Goal: Task Accomplishment & Management: Manage account settings

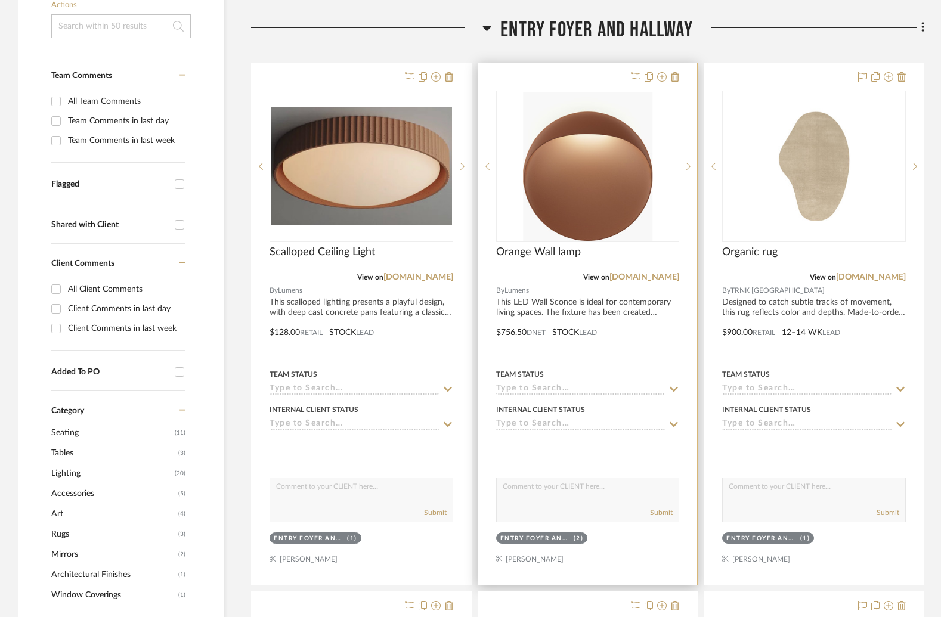
scroll to position [296, 0]
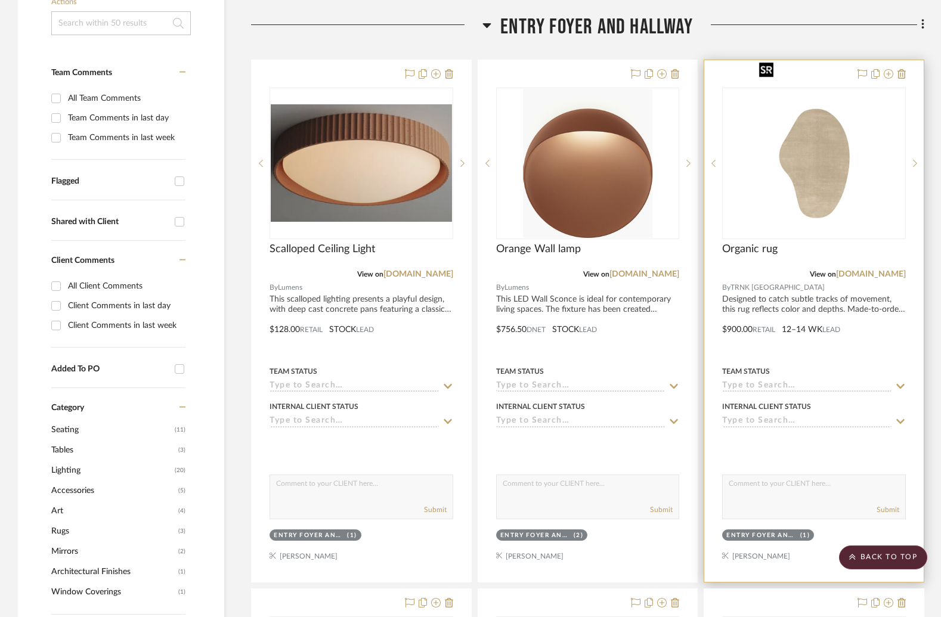
click at [0, 0] on img at bounding box center [0, 0] width 0 height 0
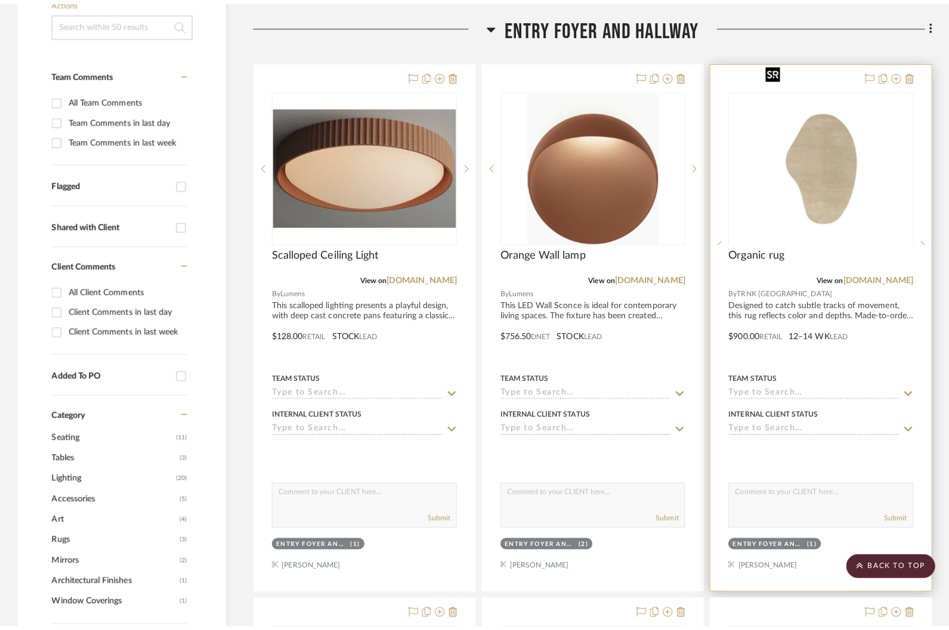
scroll to position [0, 0]
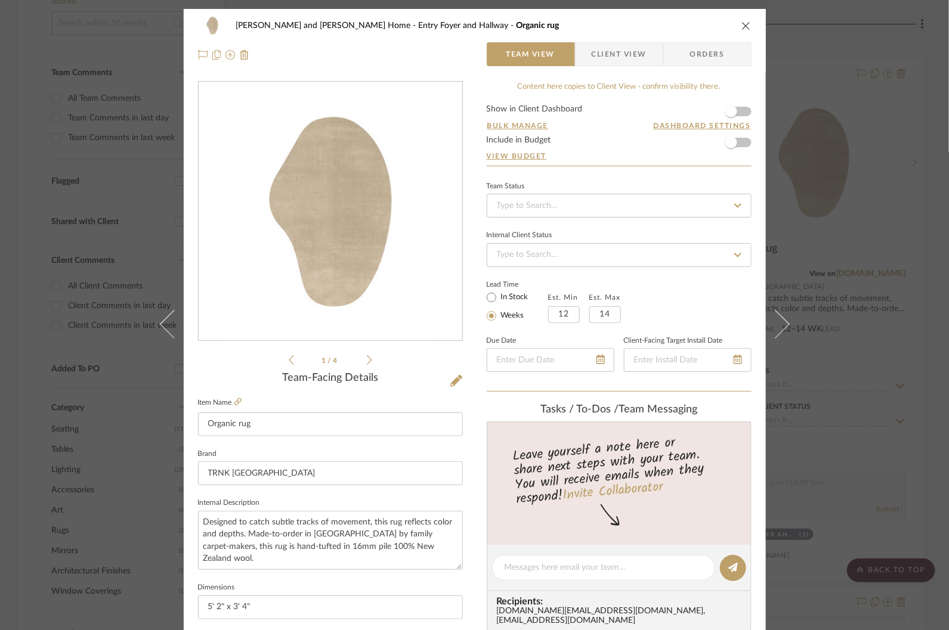
click at [367, 359] on icon at bounding box center [369, 360] width 5 height 11
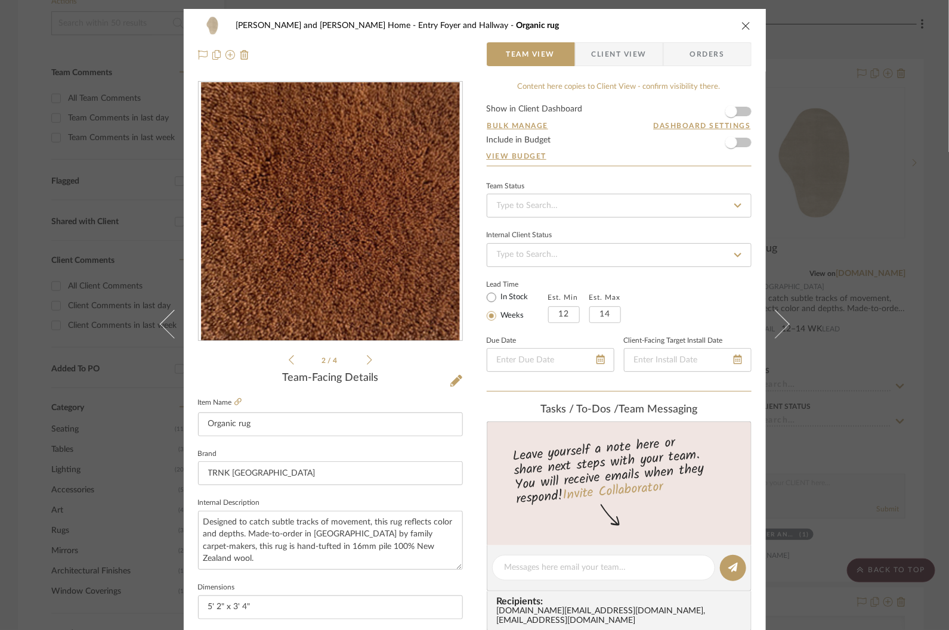
click at [367, 359] on icon at bounding box center [369, 360] width 5 height 11
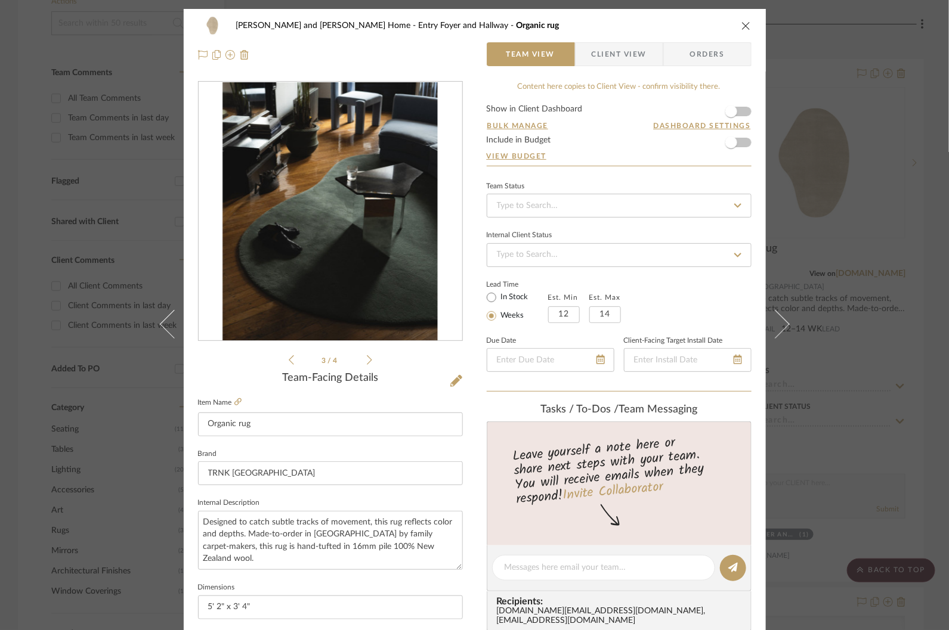
click at [367, 359] on icon at bounding box center [369, 360] width 5 height 11
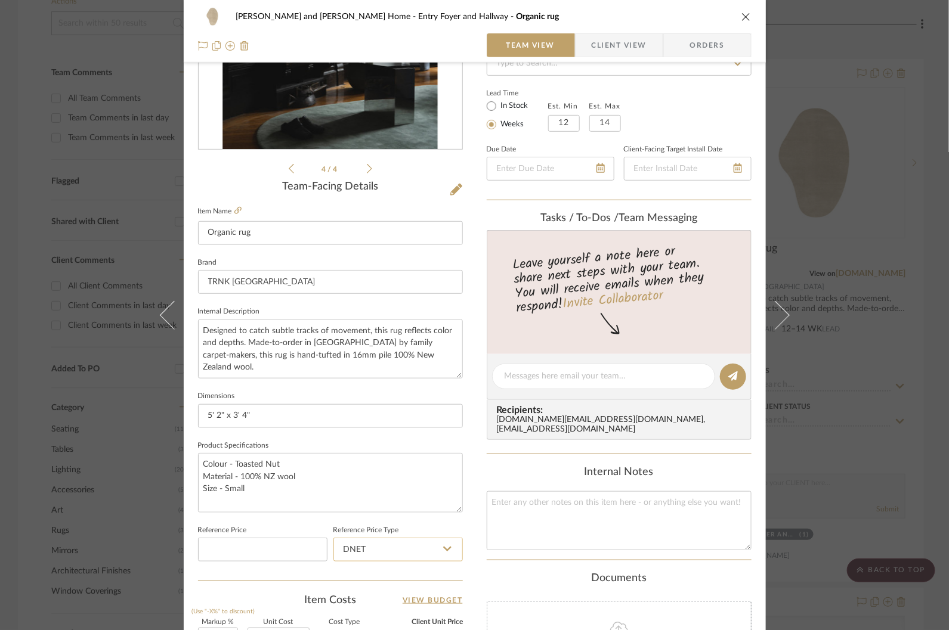
scroll to position [341, 0]
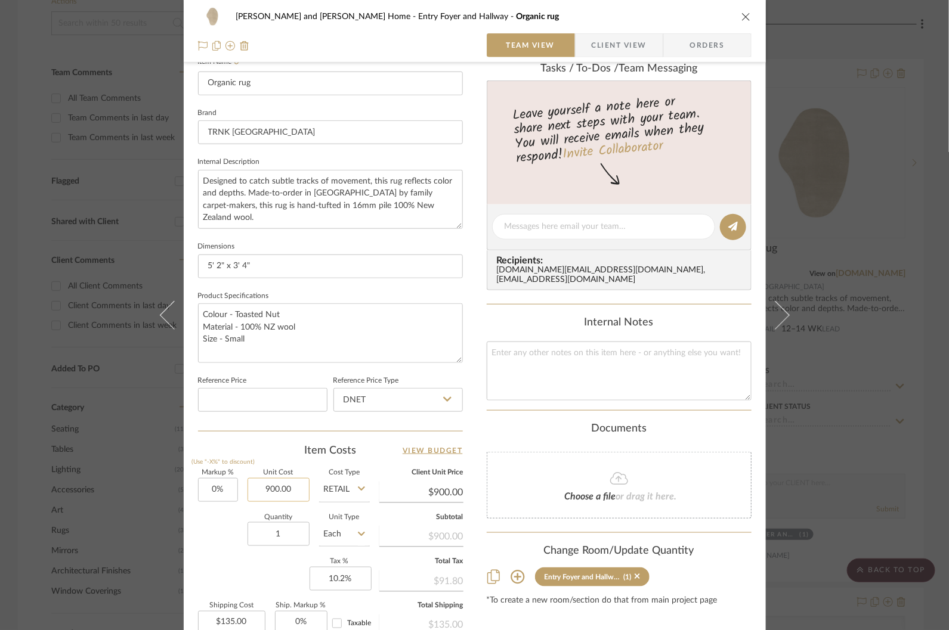
click at [282, 486] on input "900.00" at bounding box center [278, 490] width 62 height 24
type input "$1,671.00"
click at [206, 525] on div "Quantity 1 Unit Type Each" at bounding box center [284, 536] width 172 height 42
type input "$1,671.00"
type input "$250.65"
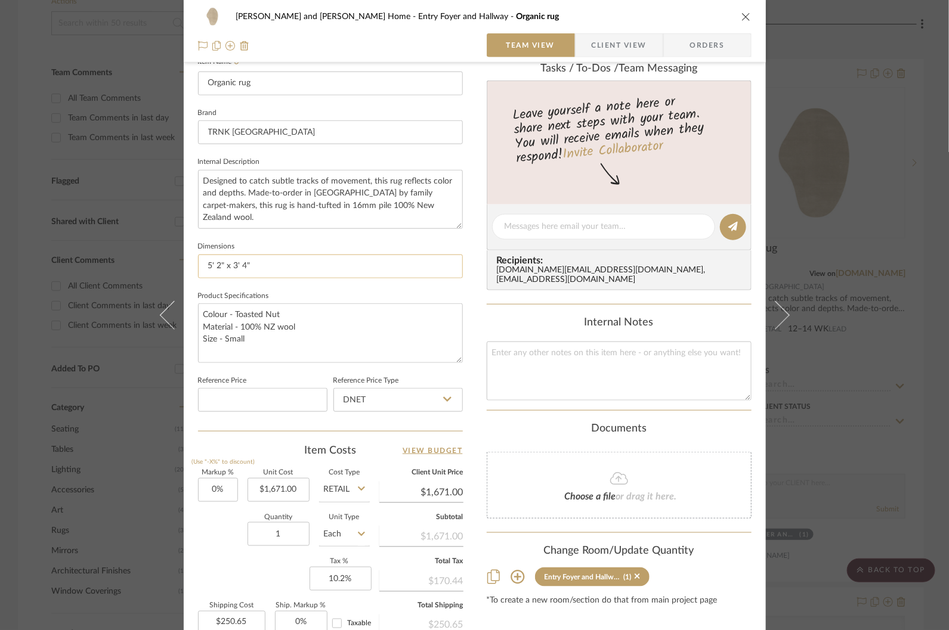
click at [208, 264] on input "5' 2" x 3' 4"" at bounding box center [330, 267] width 265 height 24
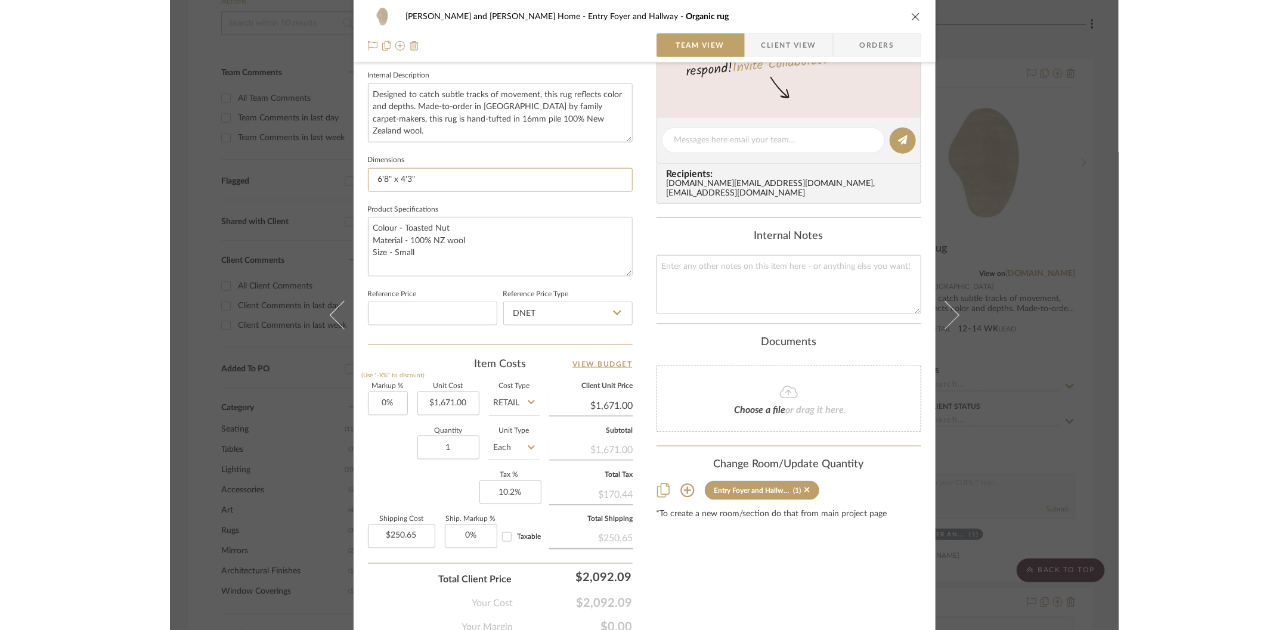
scroll to position [476, 0]
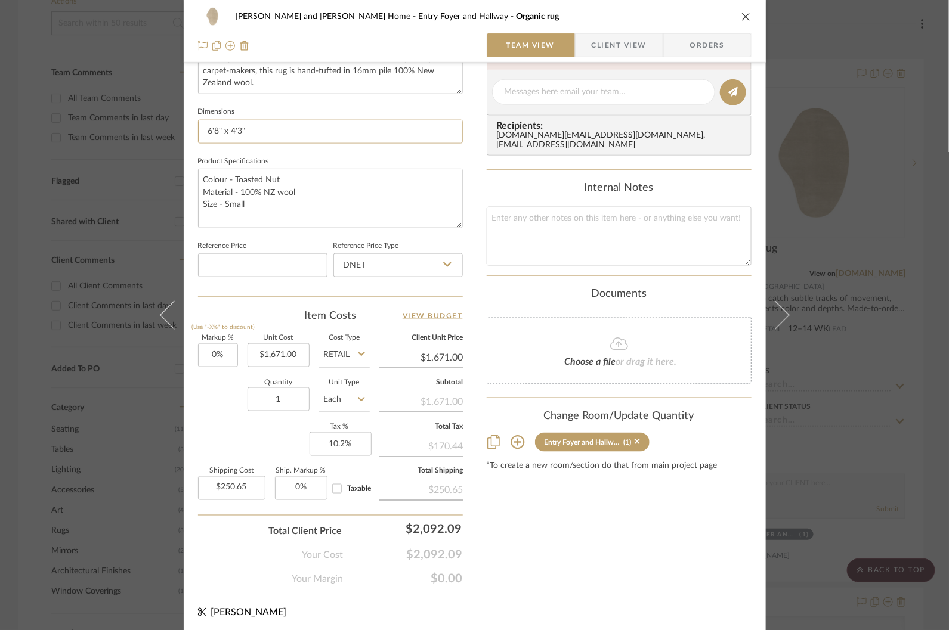
type input "6'8" x 4'3""
click at [790, 228] on div "Natasha and Abhijit Home Entry Foyer and Hallway Organic rug Team View Client V…" at bounding box center [474, 315] width 949 height 630
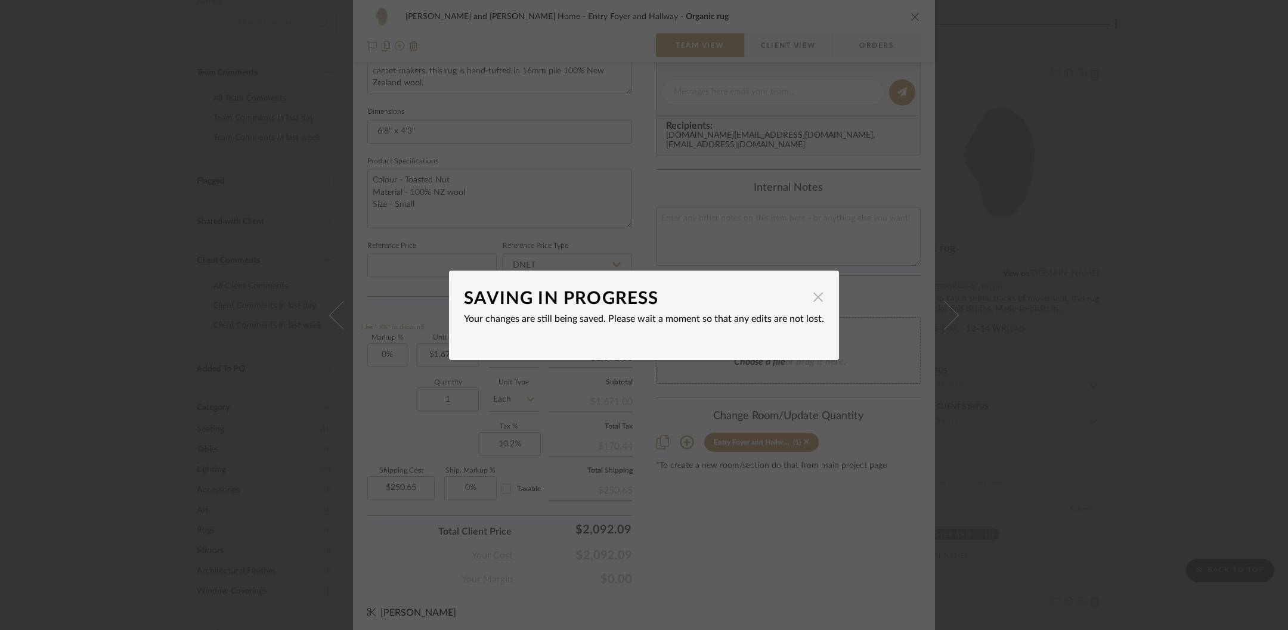
click at [790, 298] on span "button" at bounding box center [818, 298] width 24 height 24
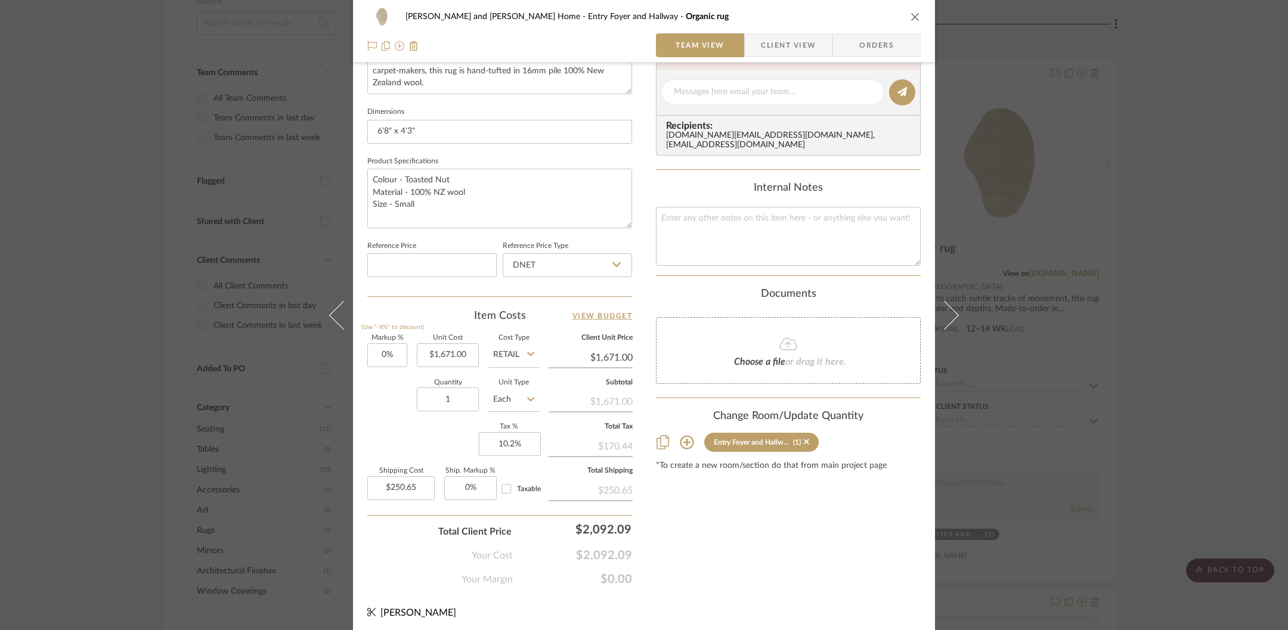
click at [790, 230] on div "Natasha and Abhijit Home Entry Foyer and Hallway Organic rug Team View Client V…" at bounding box center [644, 315] width 1288 height 630
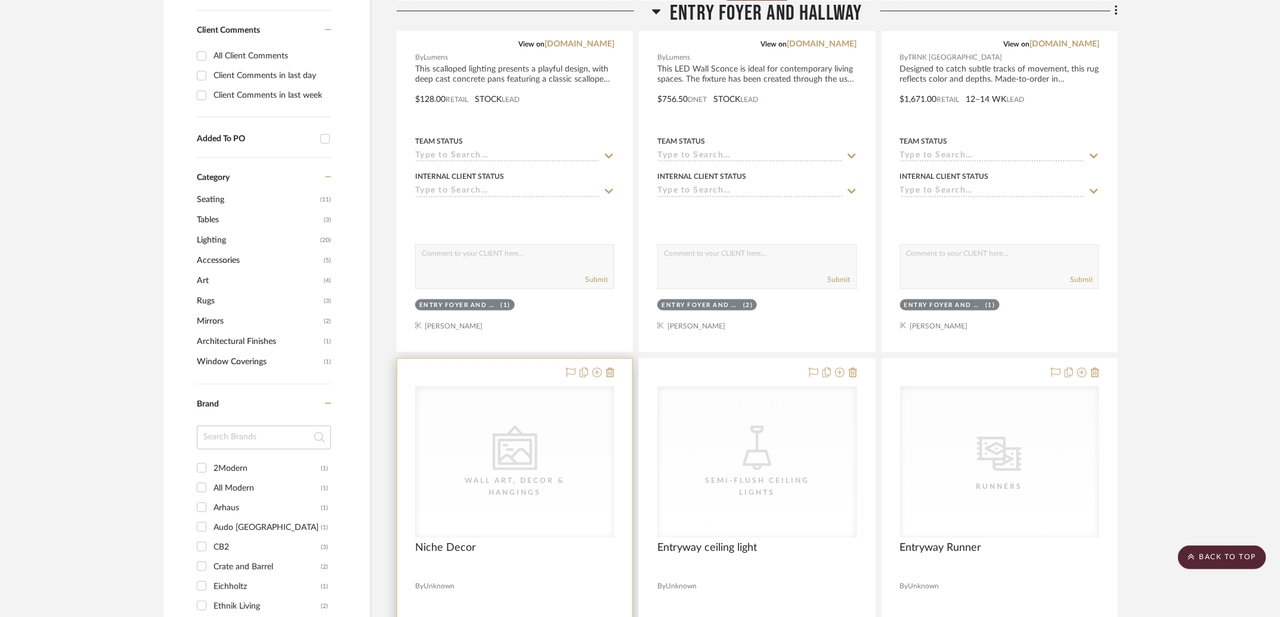
scroll to position [556, 0]
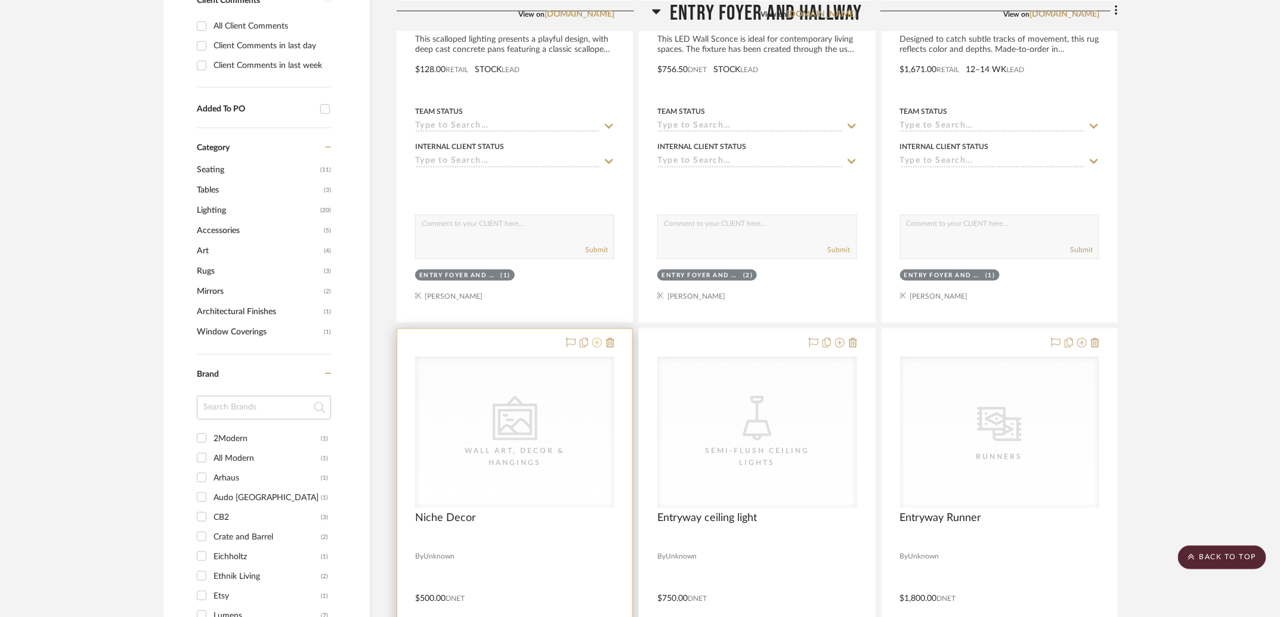
click at [596, 338] on icon at bounding box center [597, 343] width 10 height 10
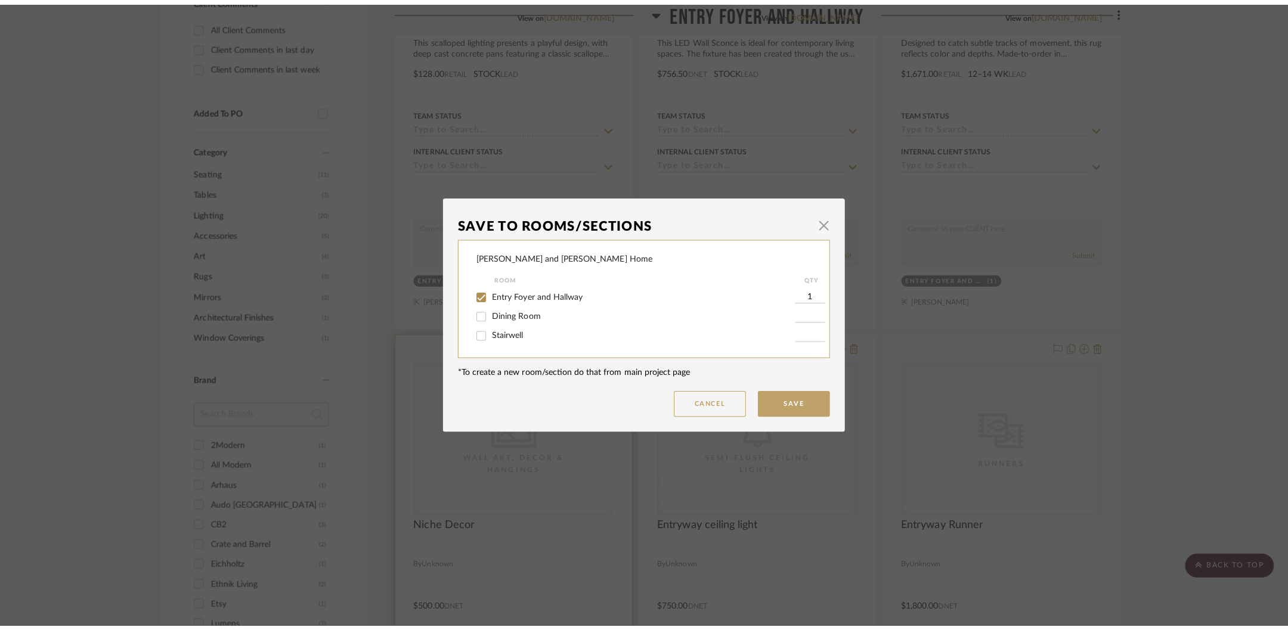
scroll to position [0, 0]
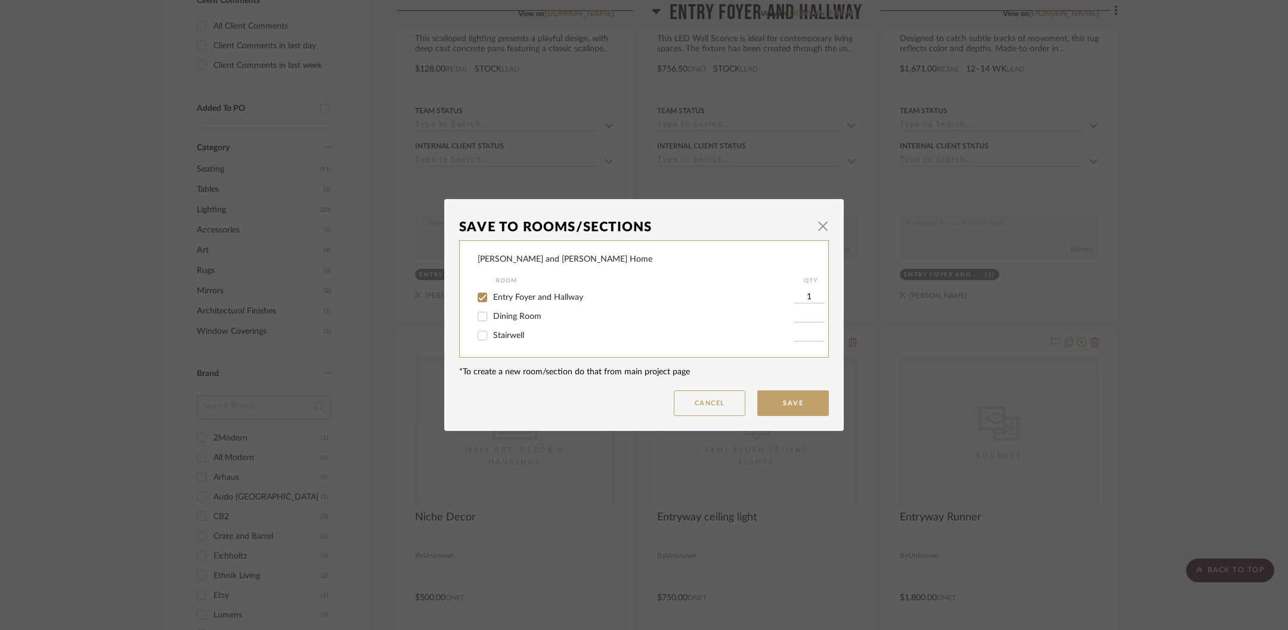
click at [503, 336] on span "Stairwell" at bounding box center [508, 336] width 31 height 8
click at [492, 336] on input "Stairwell" at bounding box center [482, 335] width 19 height 19
checkbox input "true"
type input "1"
click at [477, 296] on input "Entry Foyer and Hallway" at bounding box center [482, 297] width 19 height 19
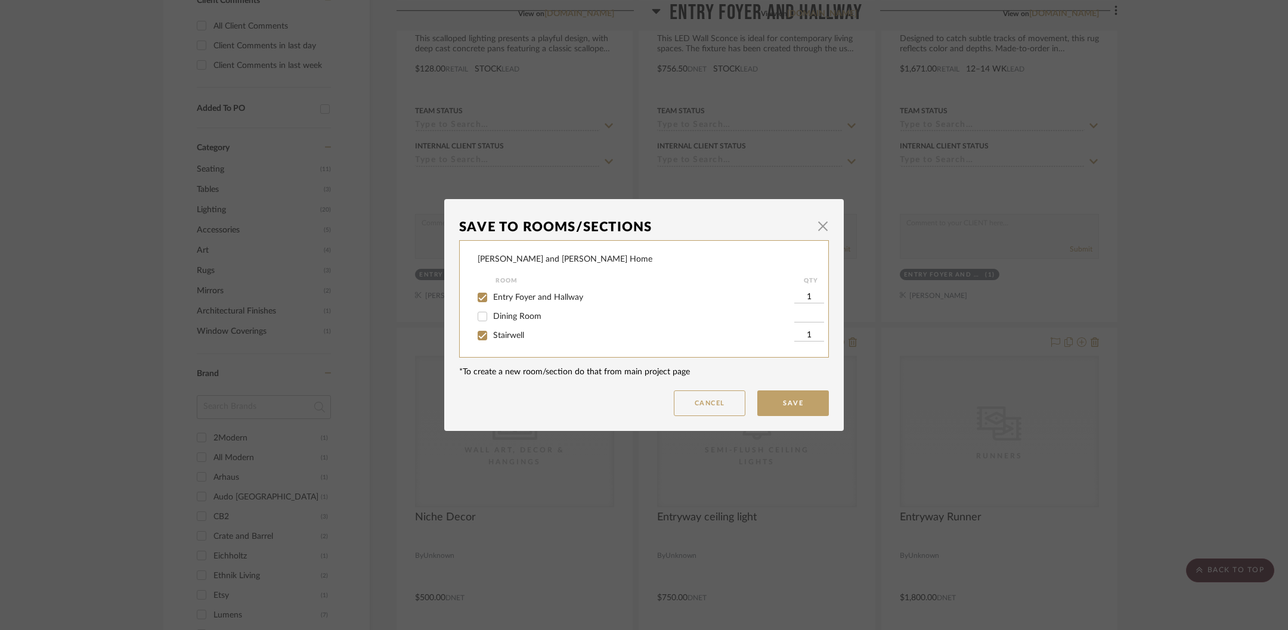
checkbox input "false"
click at [790, 404] on button "Save" at bounding box center [793, 404] width 72 height 26
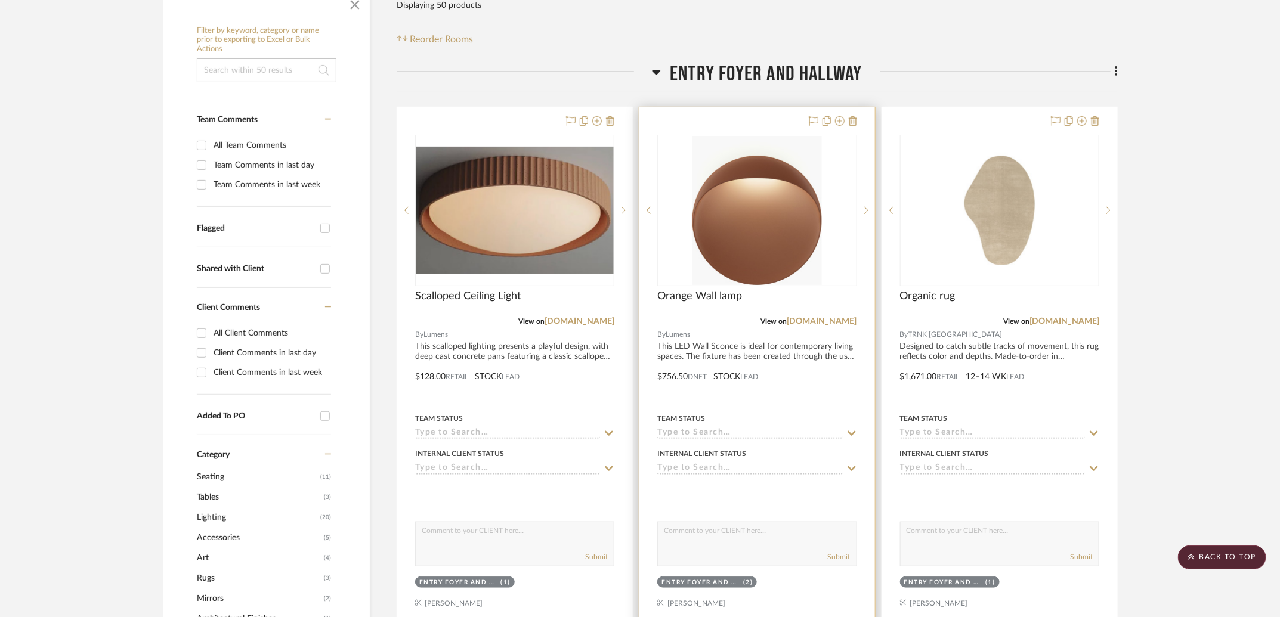
scroll to position [220, 0]
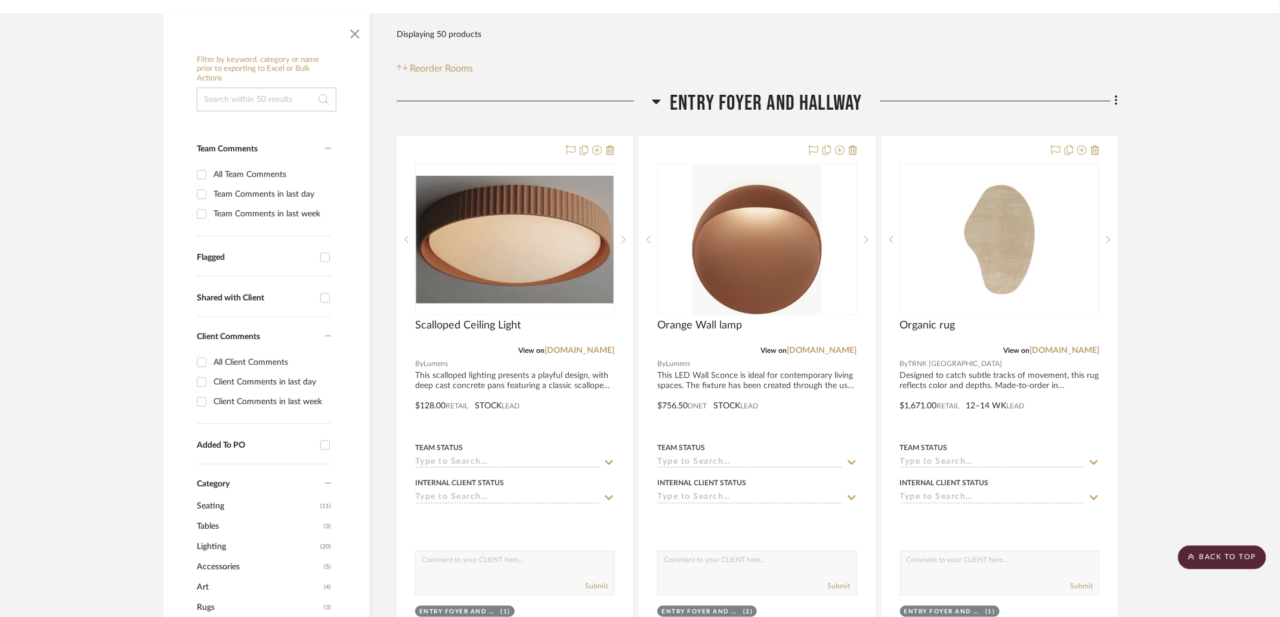
click at [659, 94] on icon at bounding box center [656, 101] width 9 height 14
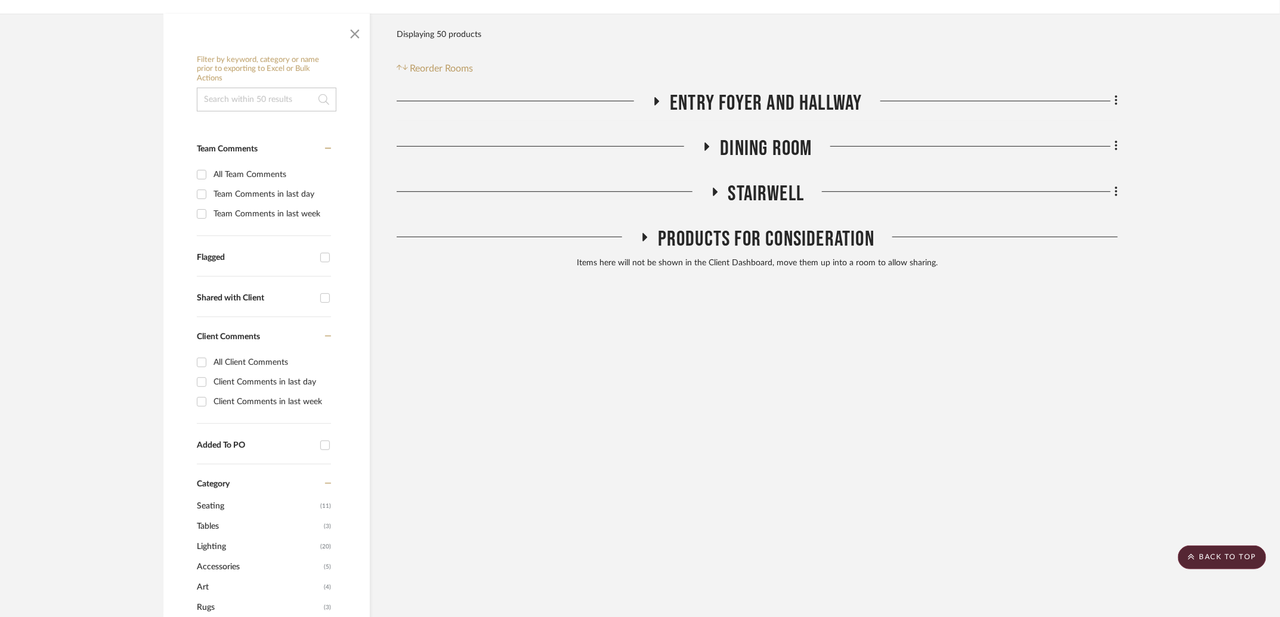
click at [708, 142] on icon at bounding box center [706, 146] width 14 height 9
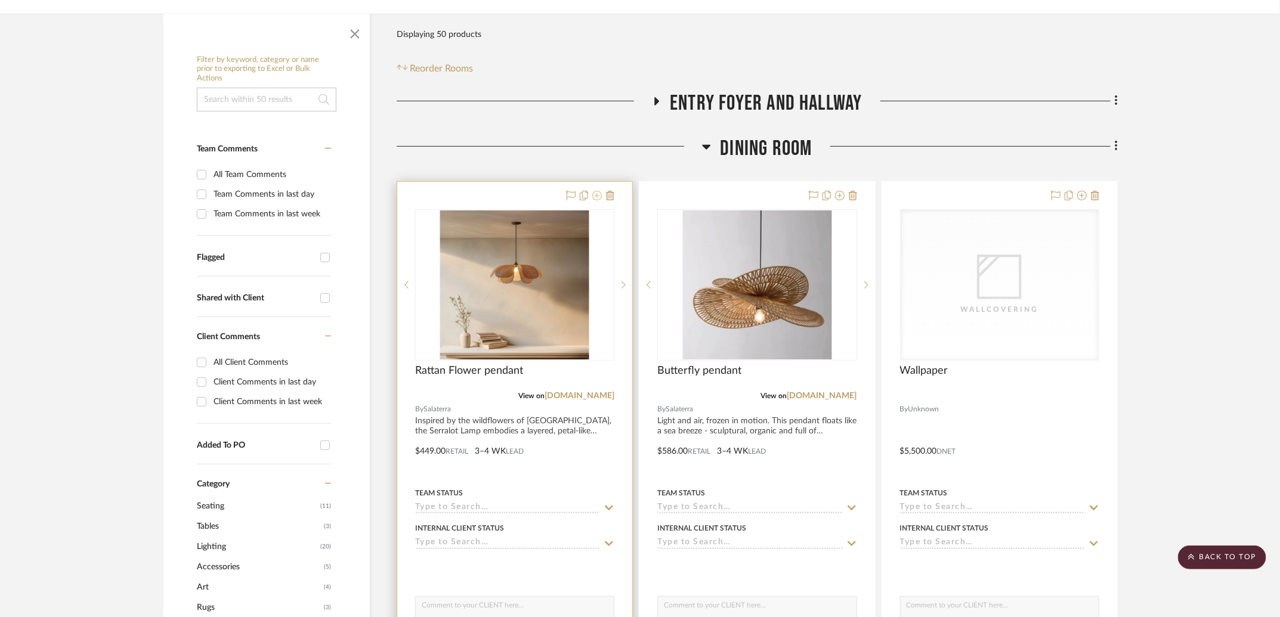
click at [599, 191] on icon at bounding box center [597, 196] width 10 height 10
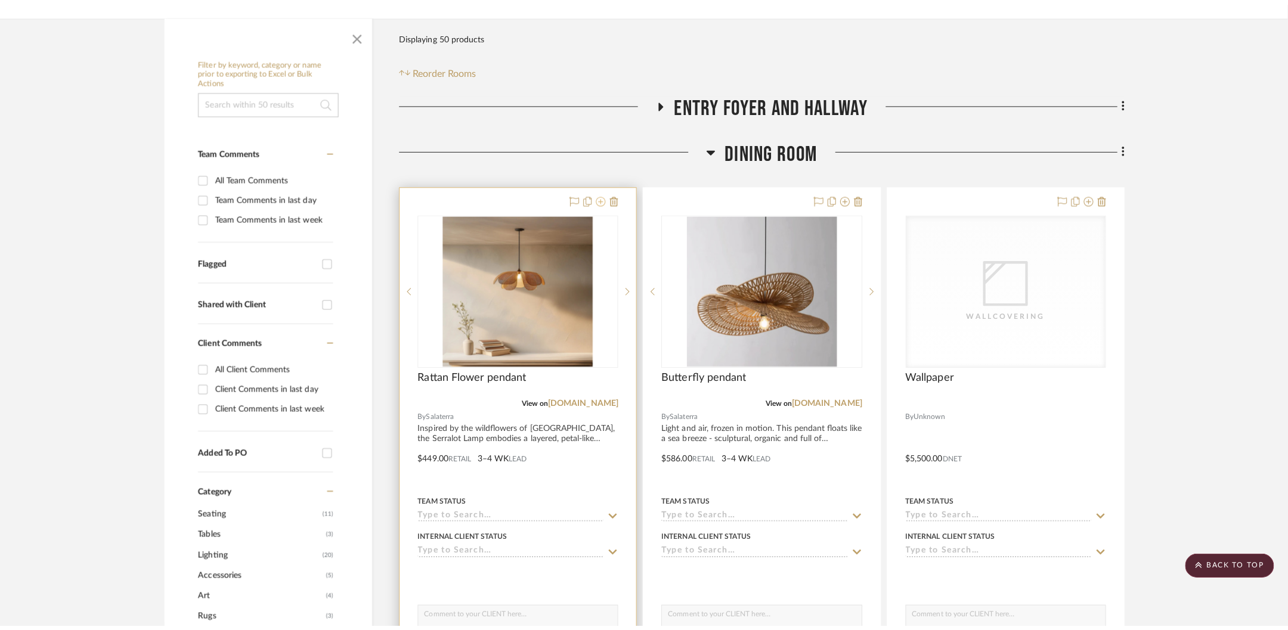
scroll to position [0, 0]
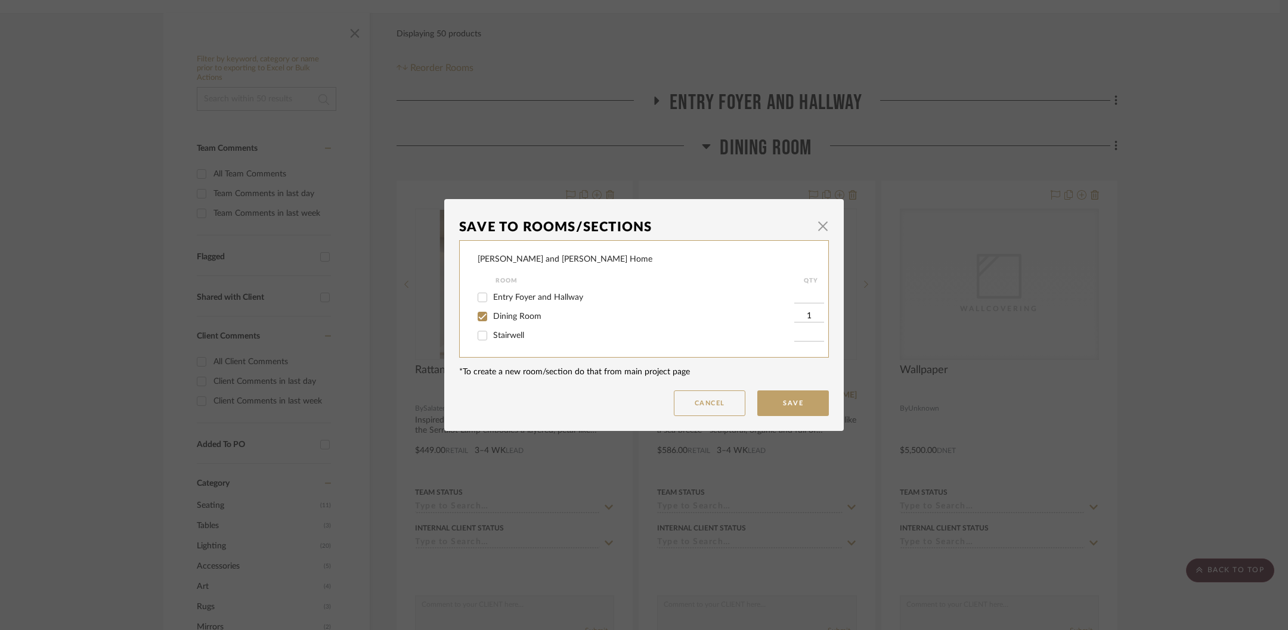
click at [493, 320] on span "Dining Room" at bounding box center [517, 316] width 48 height 8
click at [490, 320] on input "Dining Room" at bounding box center [482, 316] width 19 height 19
checkbox input "false"
click at [764, 406] on button "Save" at bounding box center [793, 404] width 72 height 26
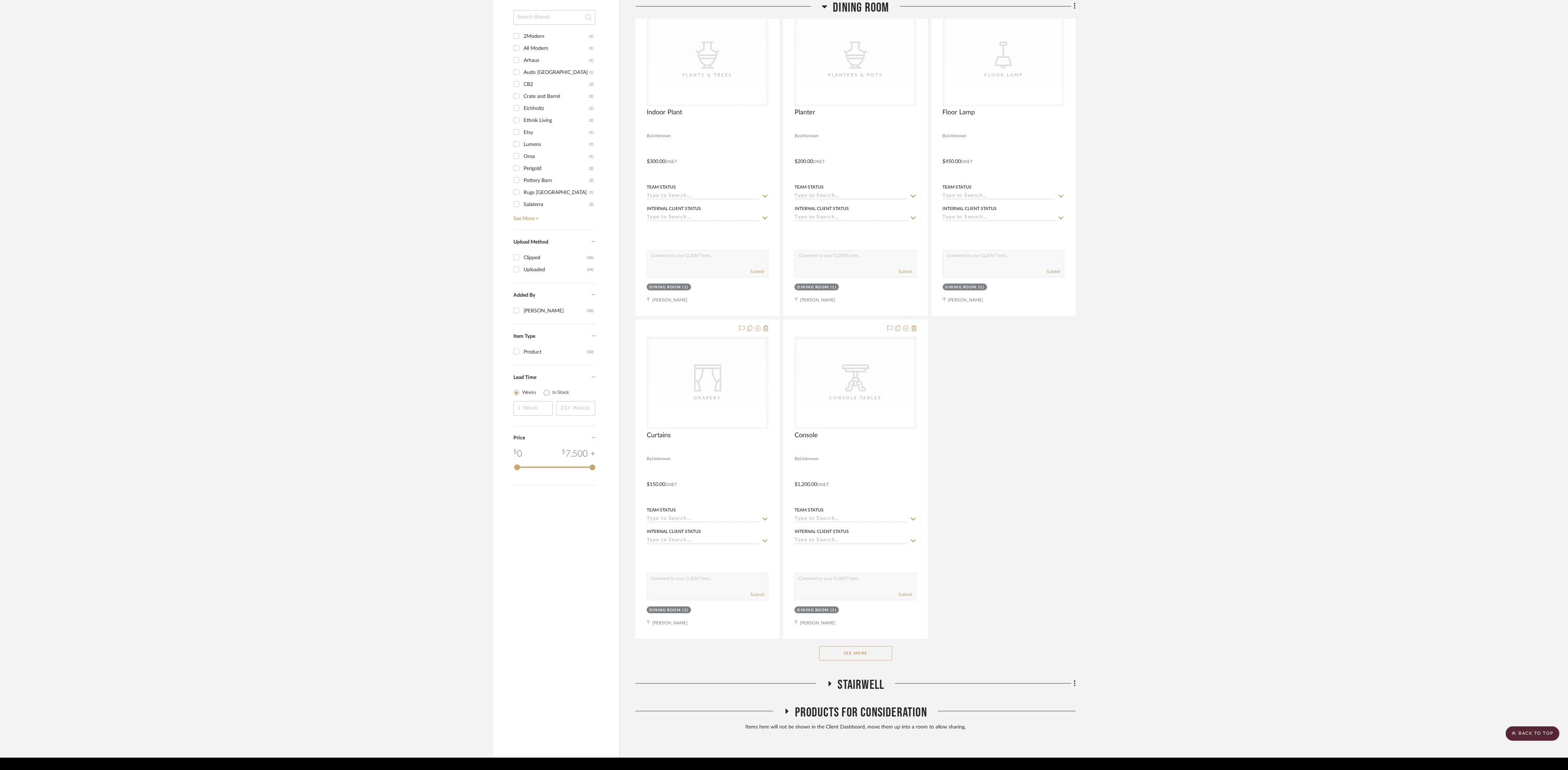
scroll to position [573, 0]
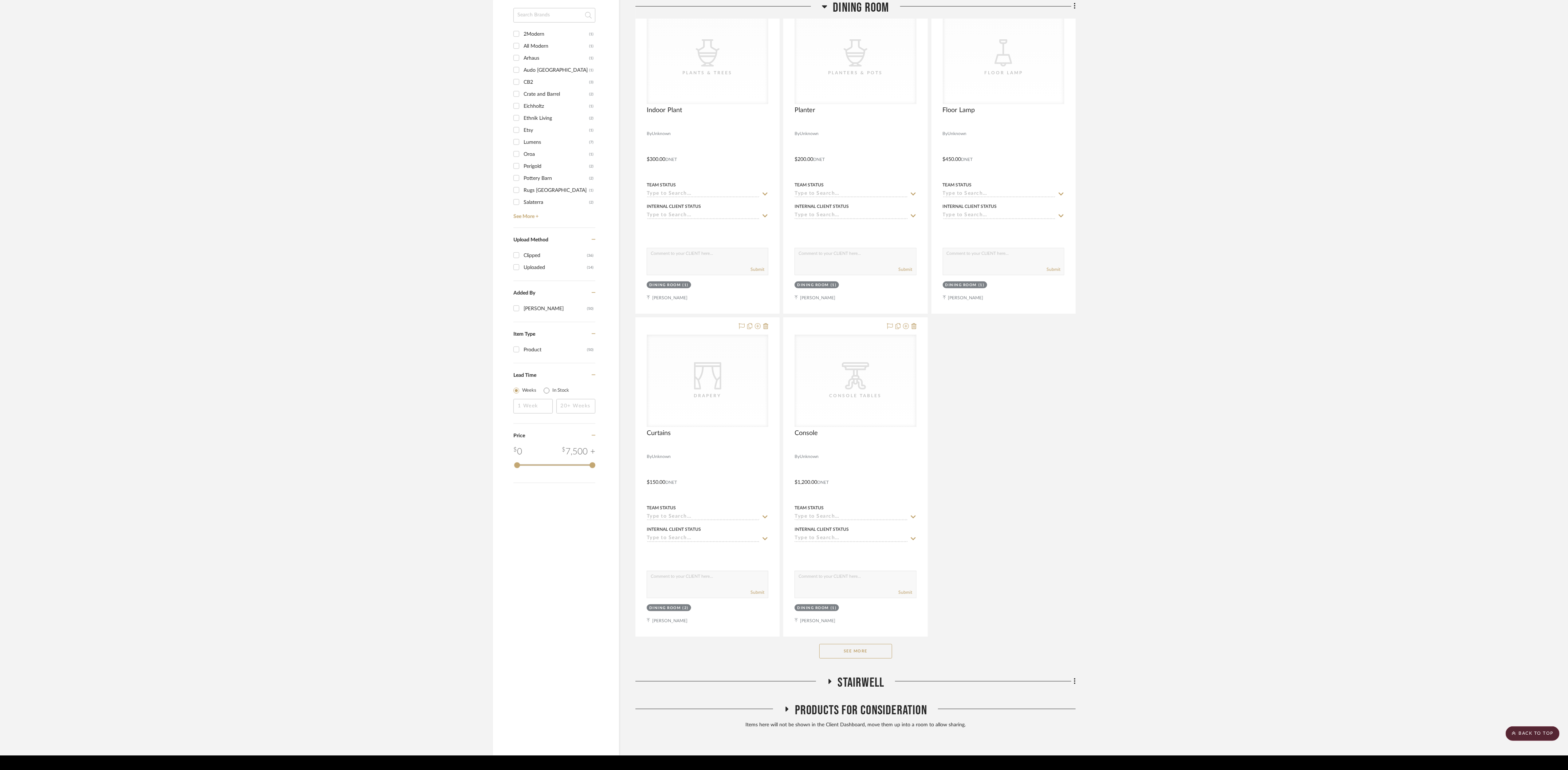
click at [482, 321] on button "See More" at bounding box center [855, 652] width 73 height 15
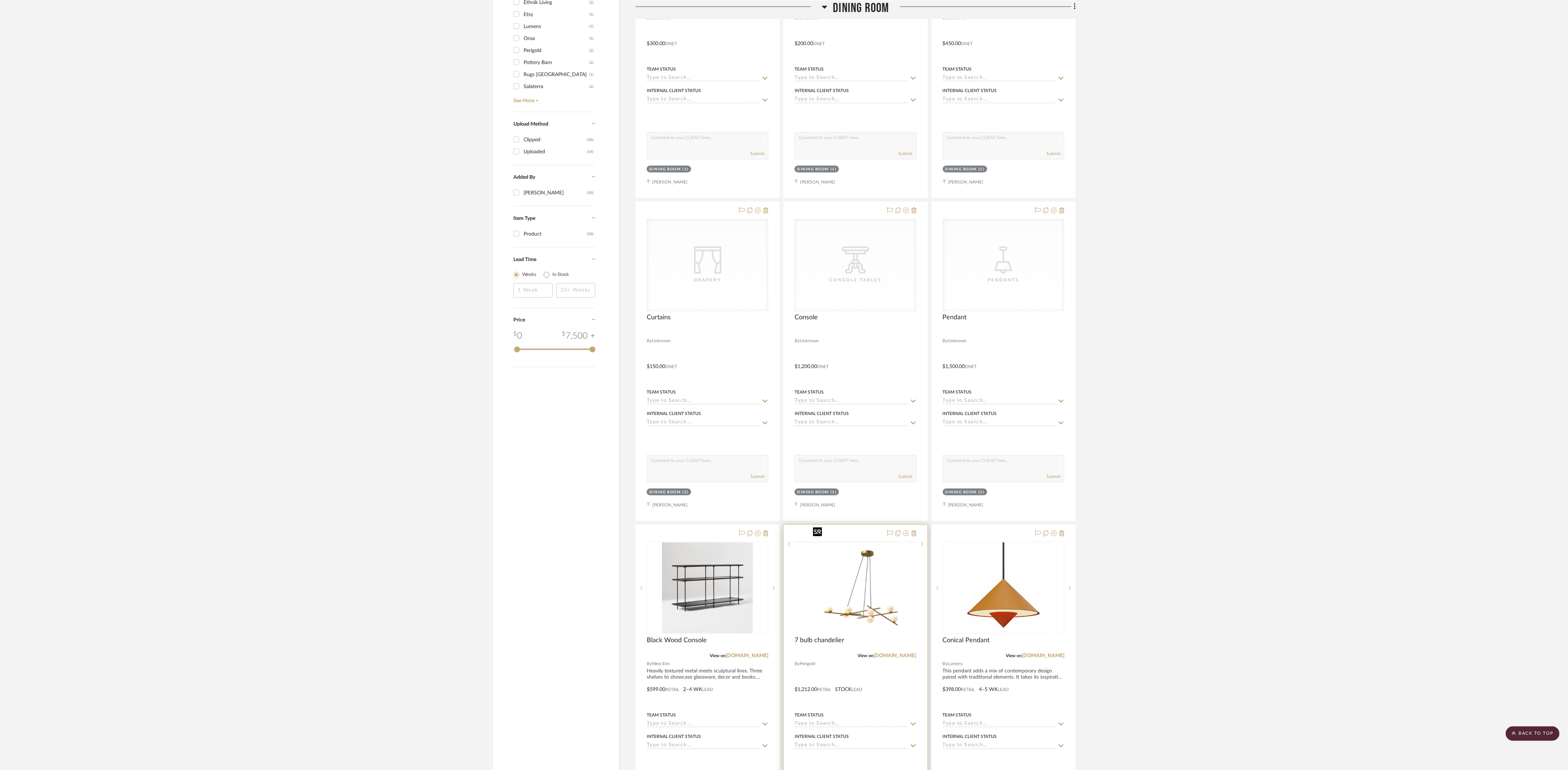
scroll to position [751, 0]
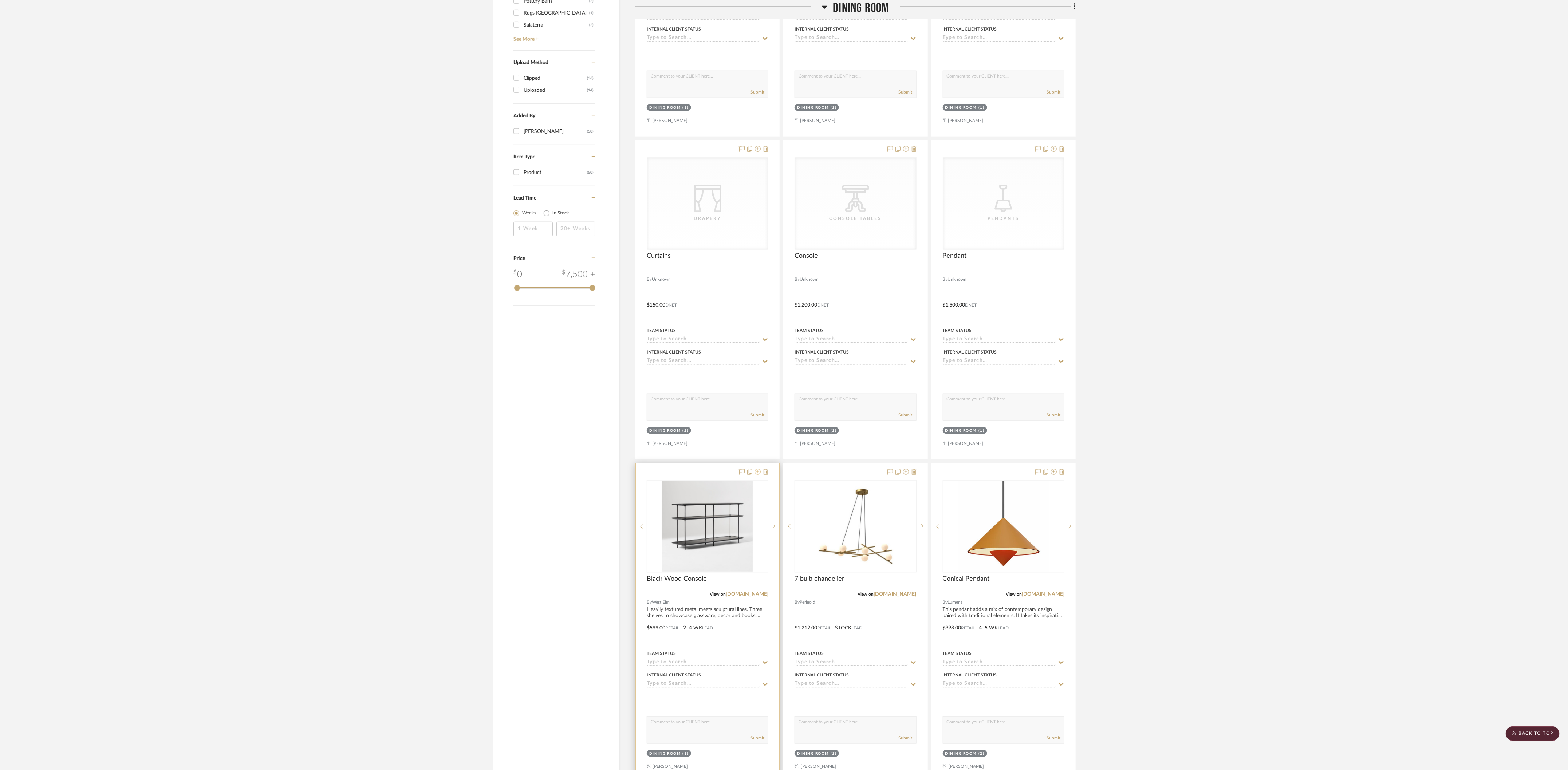
click at [482, 321] on icon at bounding box center [758, 472] width 6 height 6
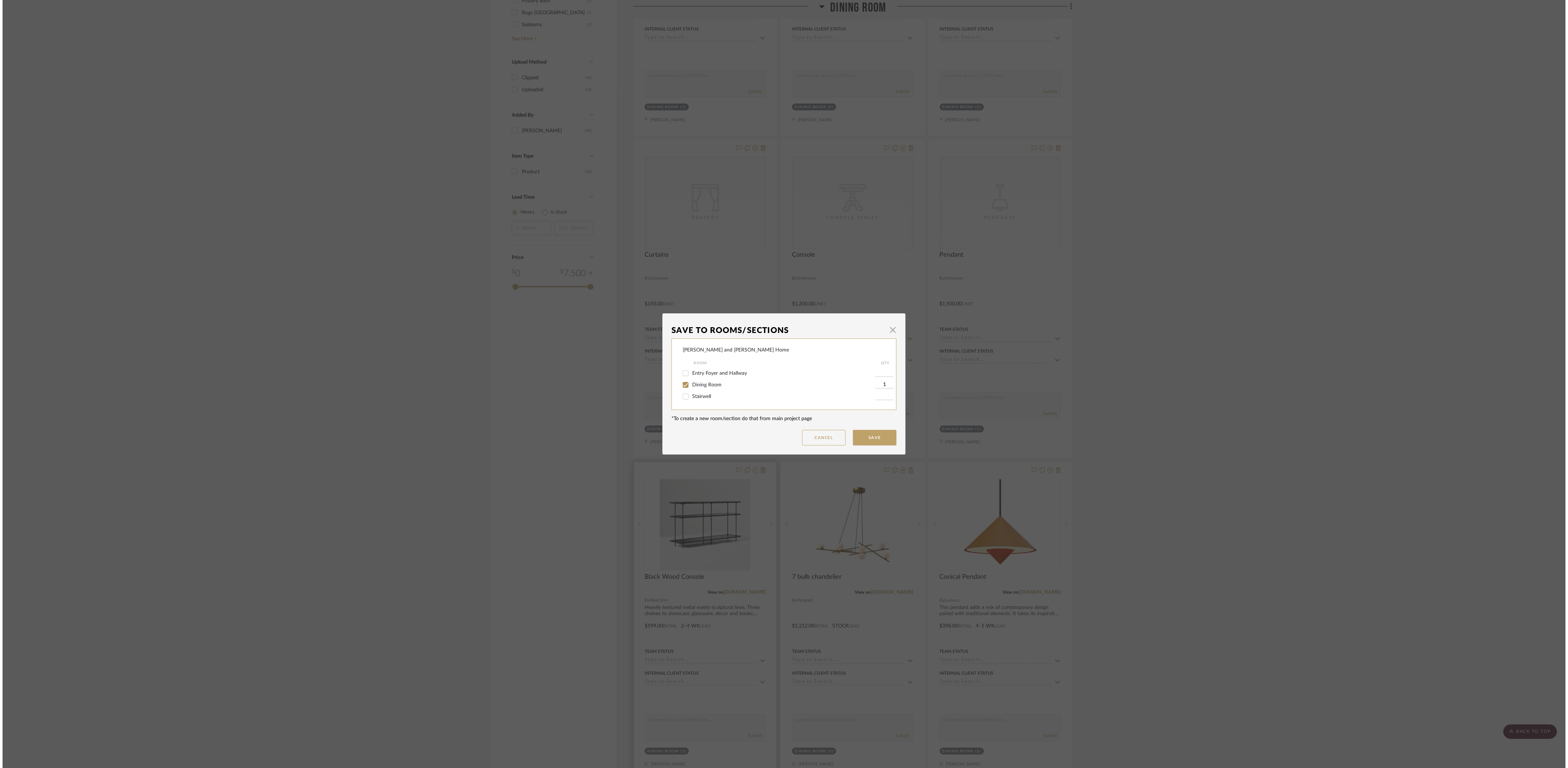
scroll to position [0, 0]
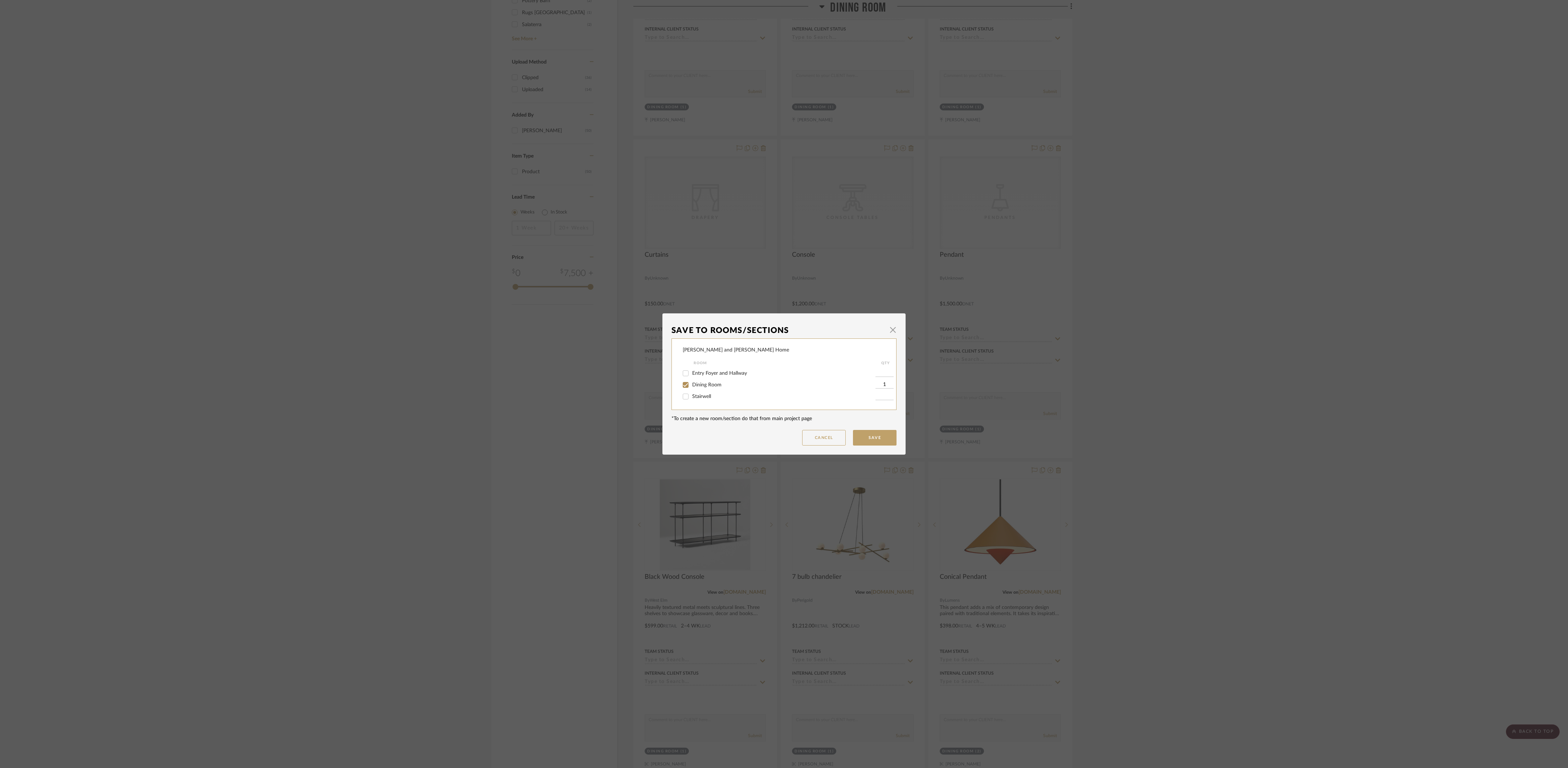
click at [481, 320] on span "Dining Room" at bounding box center [707, 385] width 29 height 5
click at [481, 320] on input "Dining Room" at bounding box center [685, 385] width 12 height 12
checkbox input "false"
click at [481, 320] on button "Save" at bounding box center [875, 438] width 44 height 16
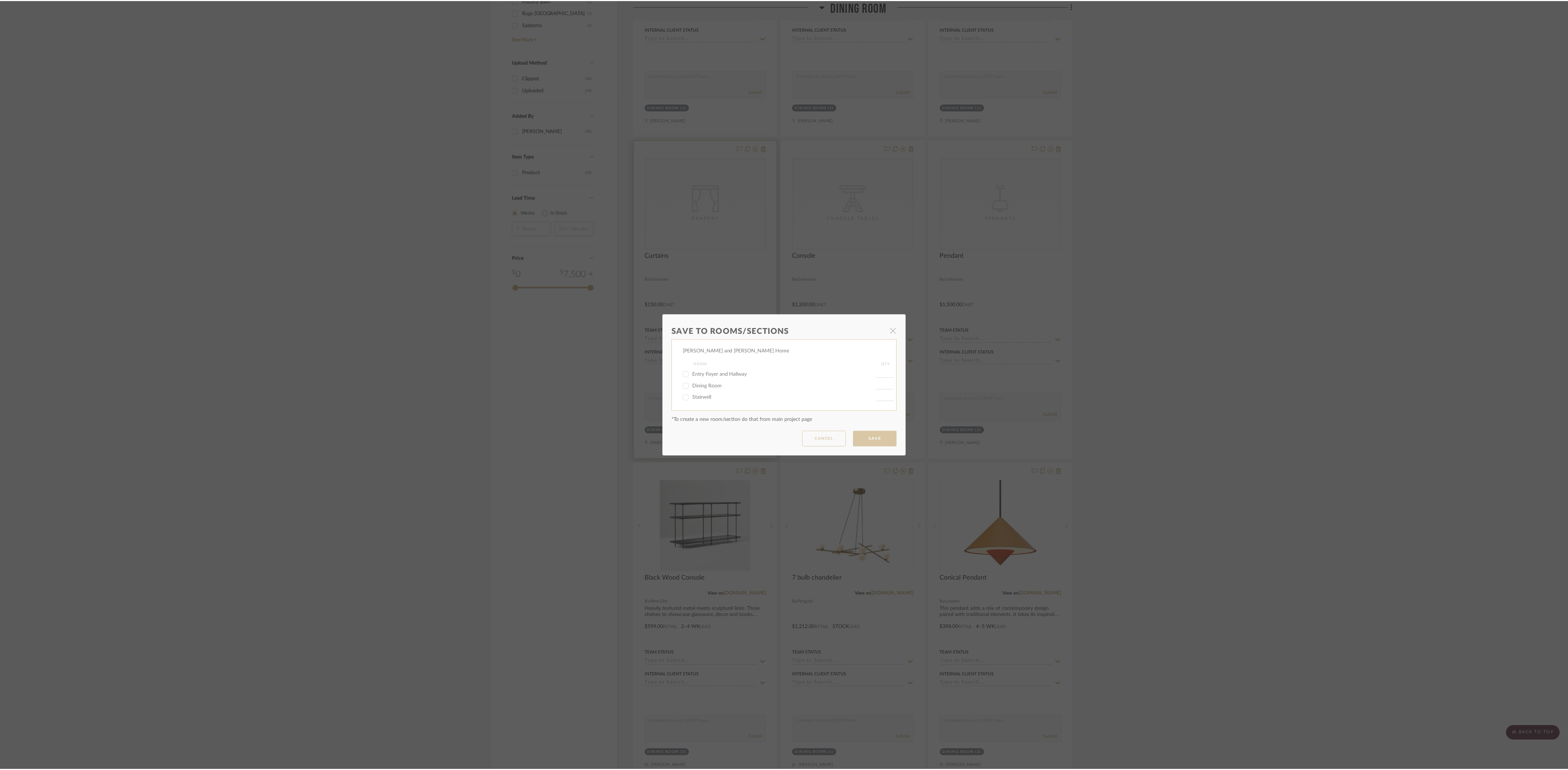
scroll to position [751, 0]
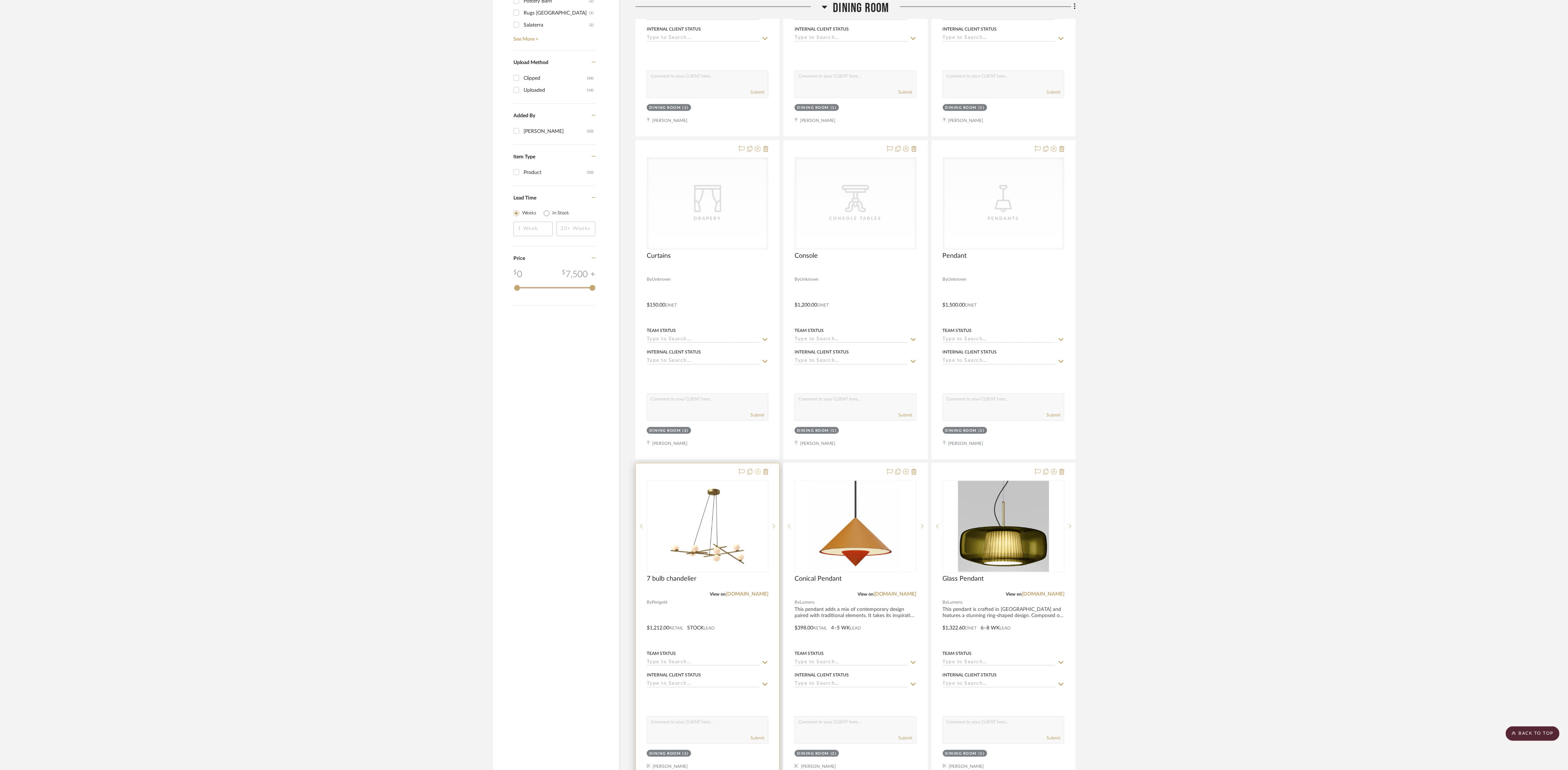
click at [482, 321] on icon at bounding box center [758, 472] width 6 height 6
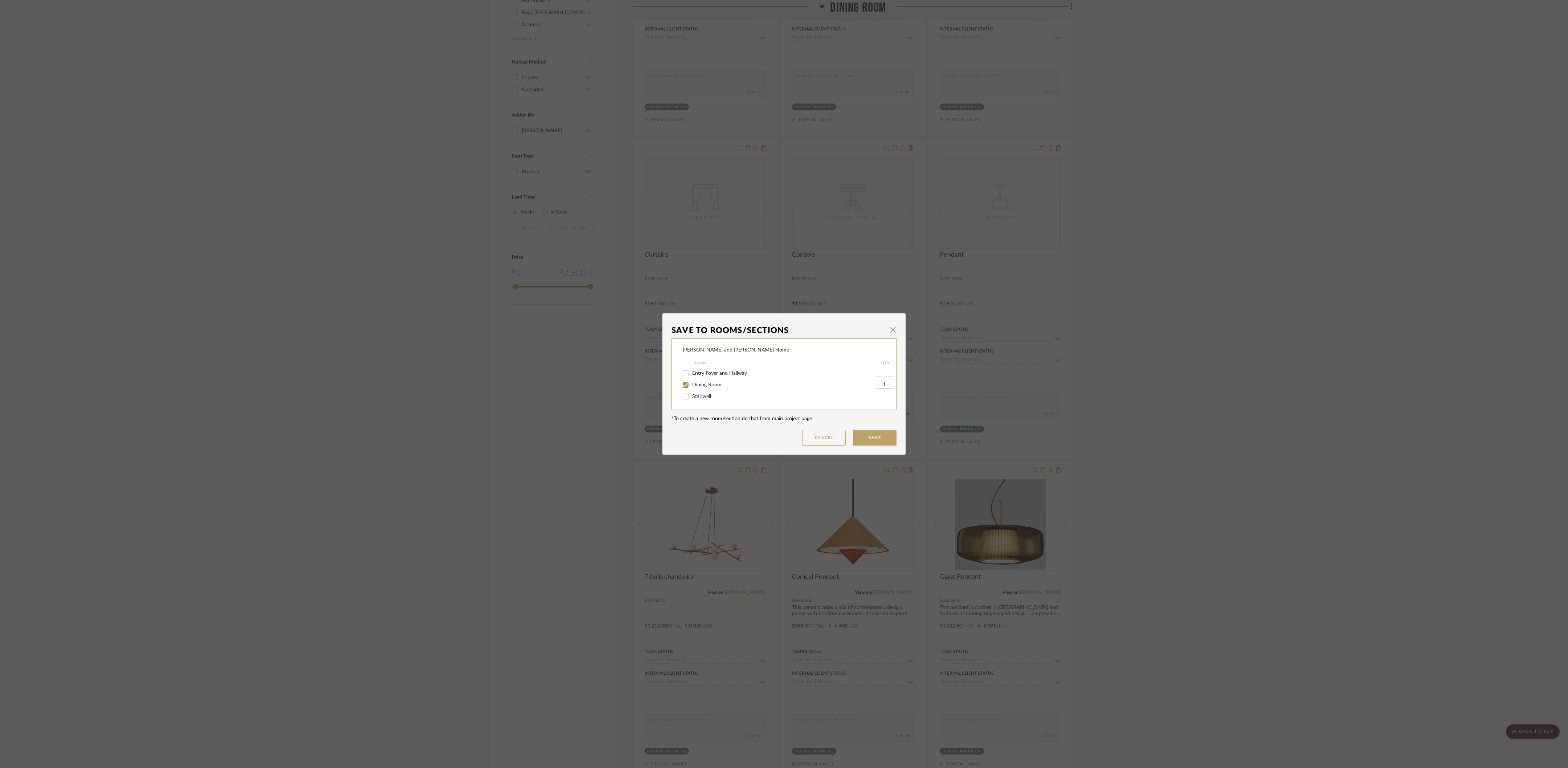
click at [481, 320] on div "Dining Room" at bounding box center [779, 385] width 193 height 12
click at [481, 320] on span "Dining Room" at bounding box center [707, 385] width 29 height 5
click at [481, 320] on input "Dining Room" at bounding box center [685, 385] width 12 height 12
checkbox input "false"
click at [481, 320] on button "Save" at bounding box center [875, 438] width 44 height 16
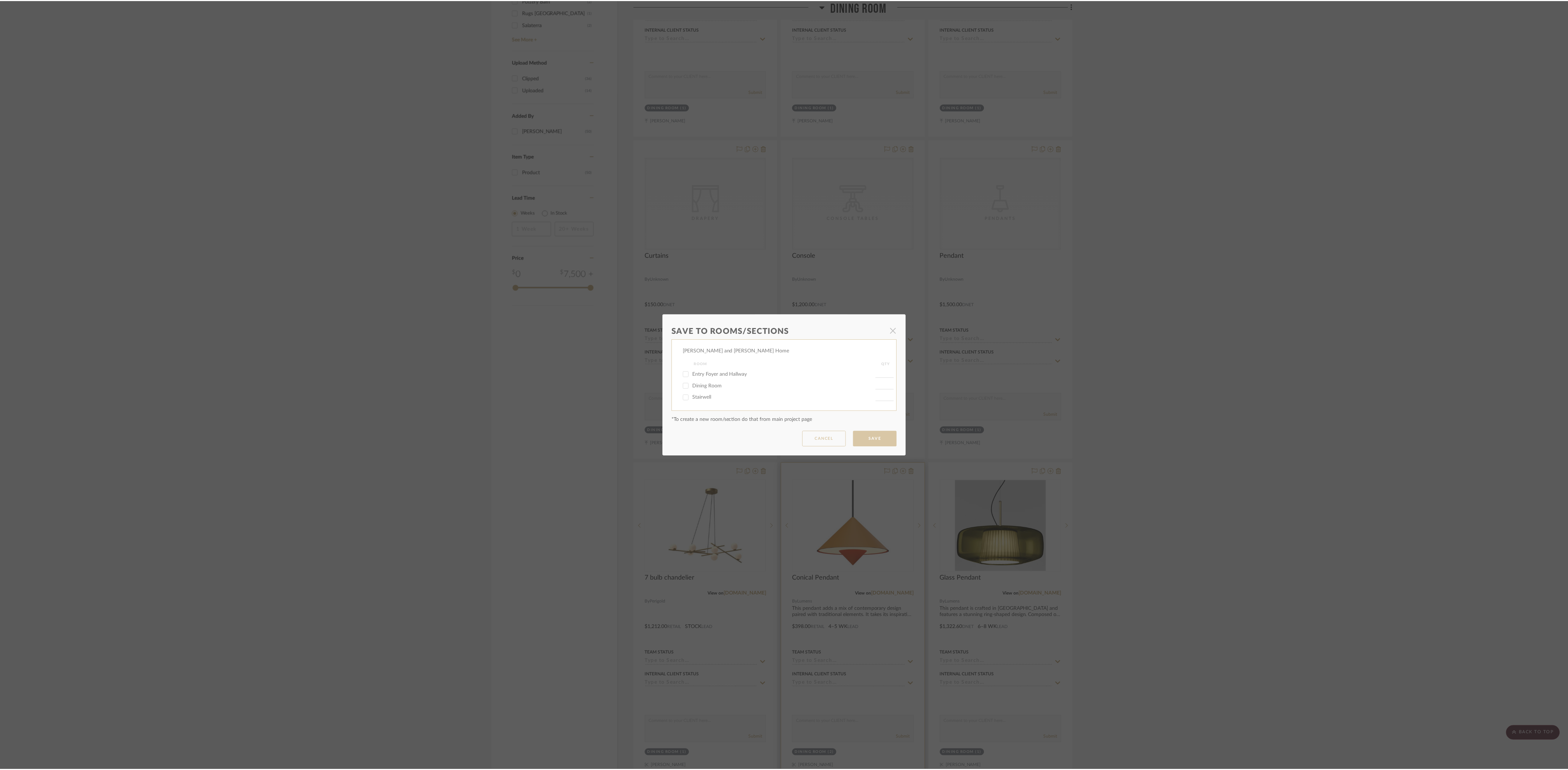
scroll to position [751, 0]
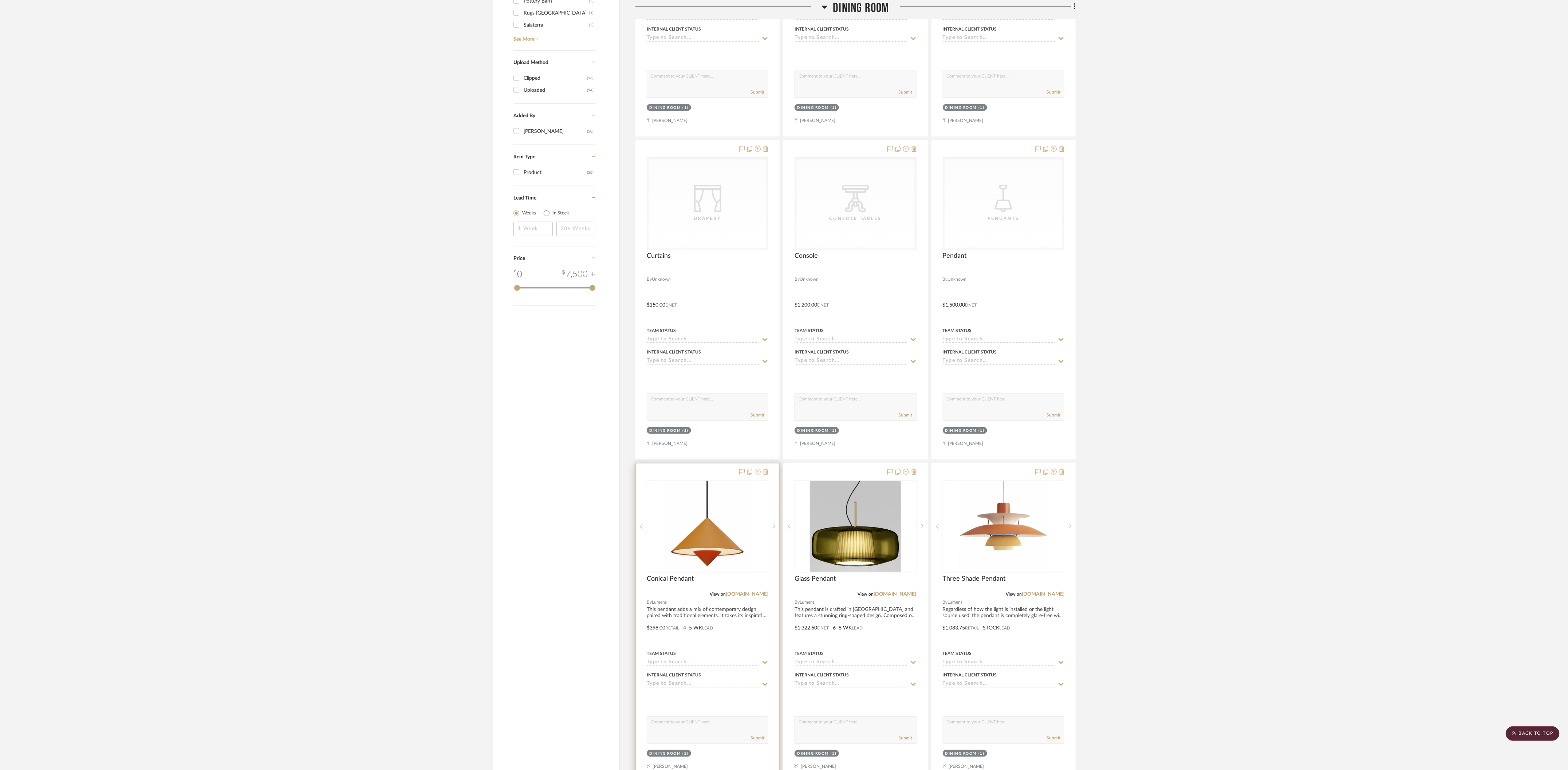
click at [482, 321] on icon at bounding box center [758, 472] width 6 height 6
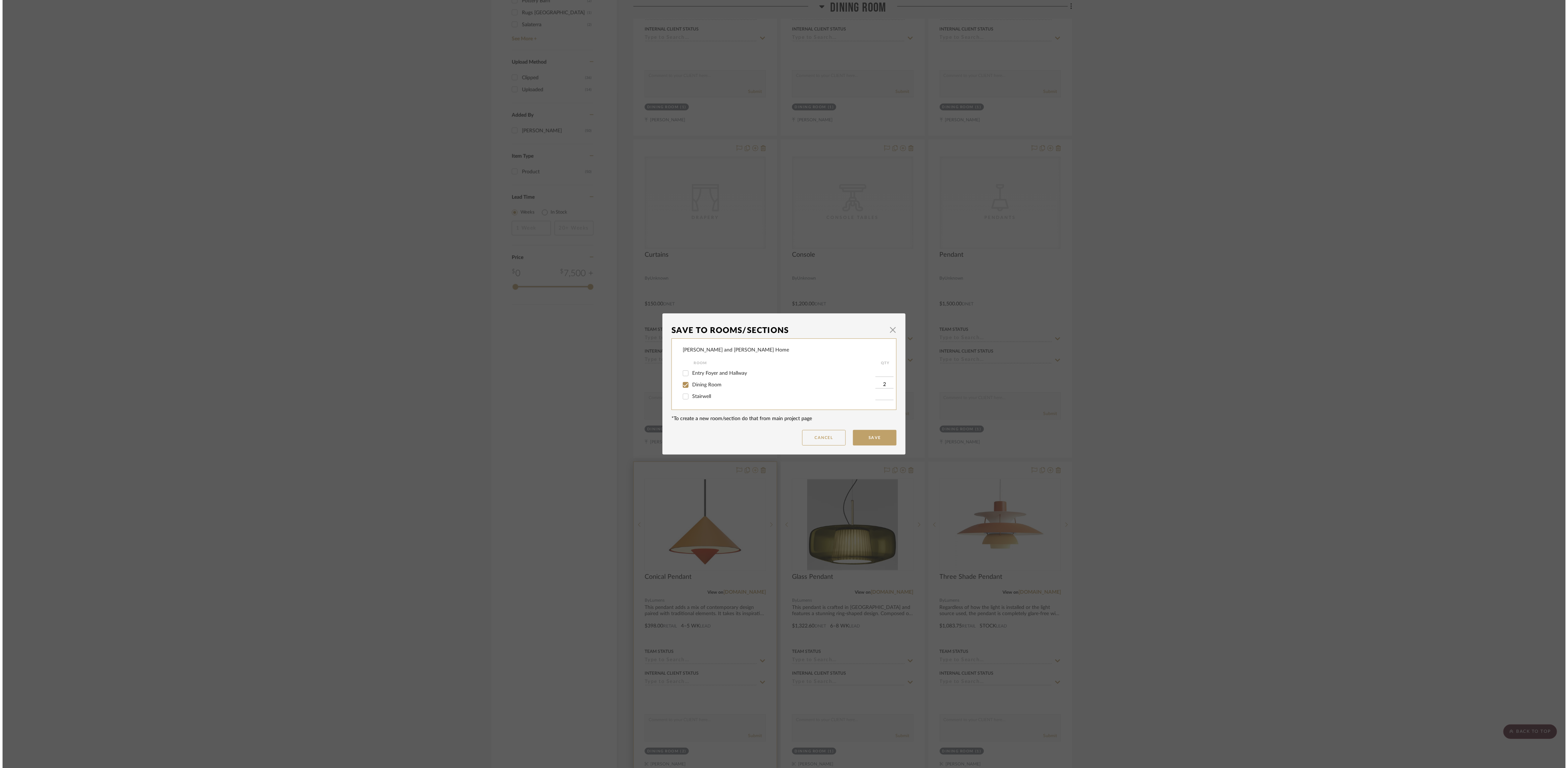
scroll to position [0, 0]
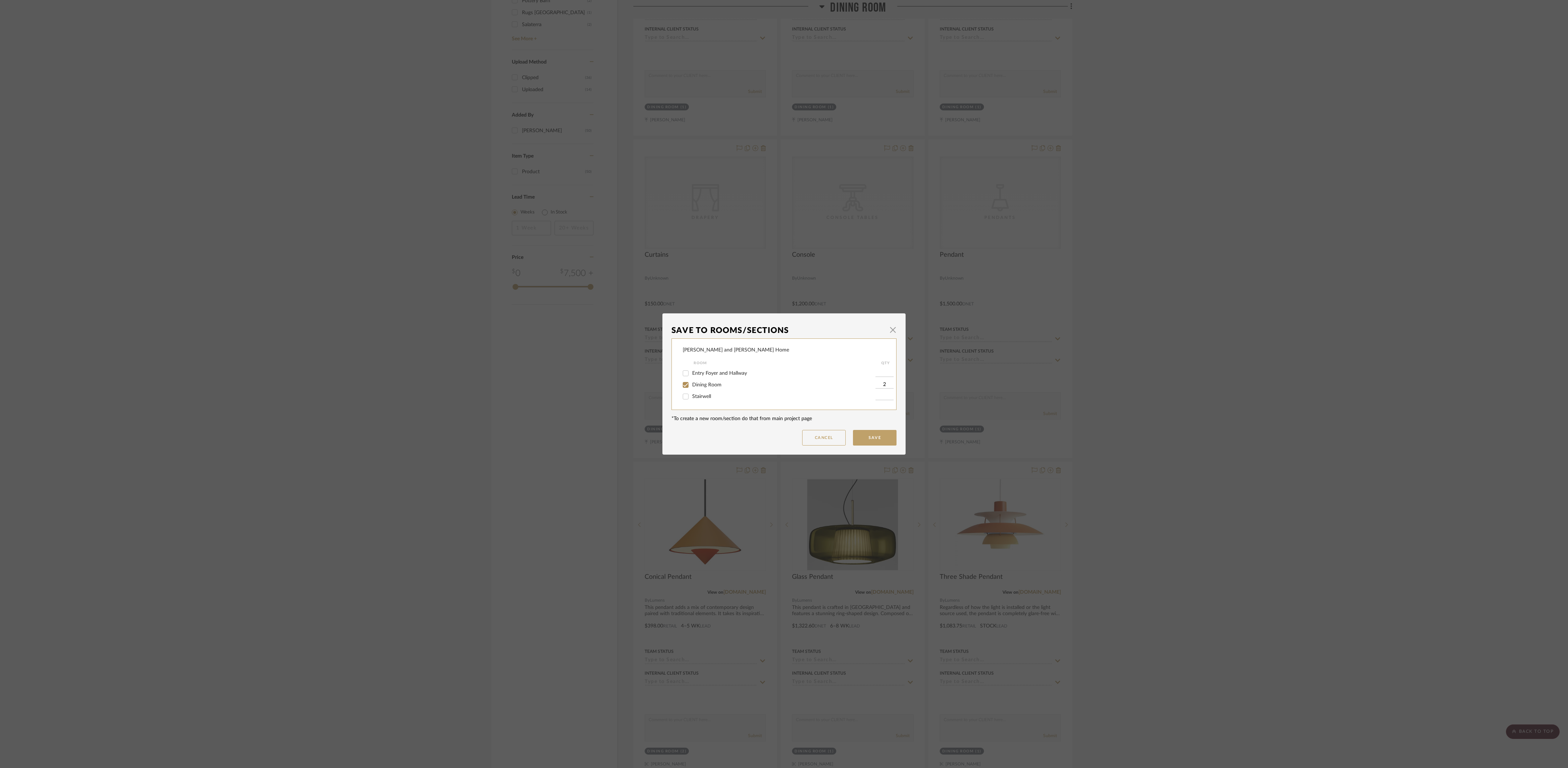
click at [481, 320] on span "Dining Room" at bounding box center [707, 385] width 29 height 5
click at [481, 320] on input "Dining Room" at bounding box center [685, 385] width 12 height 12
checkbox input "false"
click at [481, 320] on button "Save" at bounding box center [875, 438] width 44 height 16
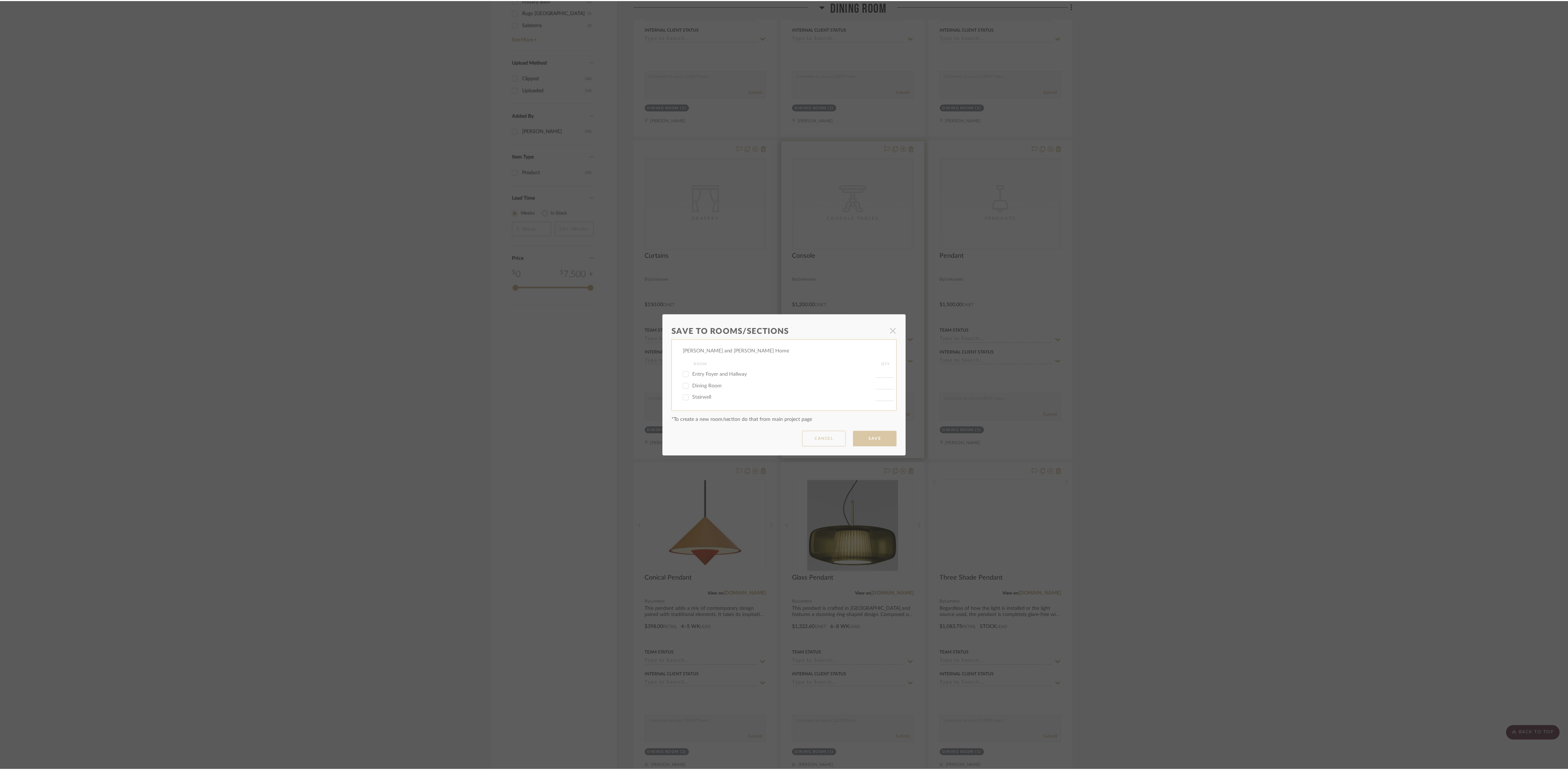
scroll to position [751, 0]
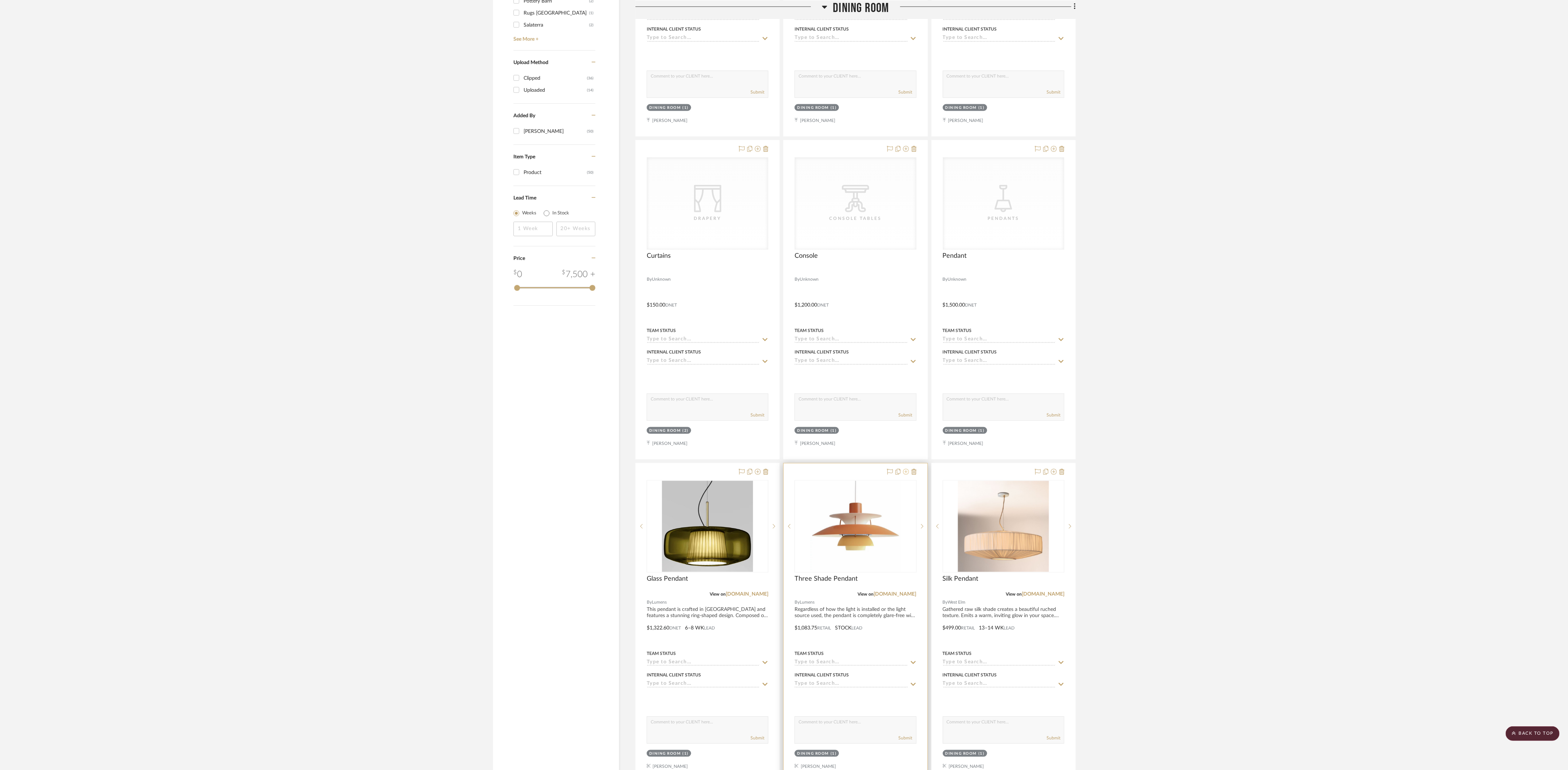
click at [482, 321] on icon at bounding box center [906, 472] width 6 height 6
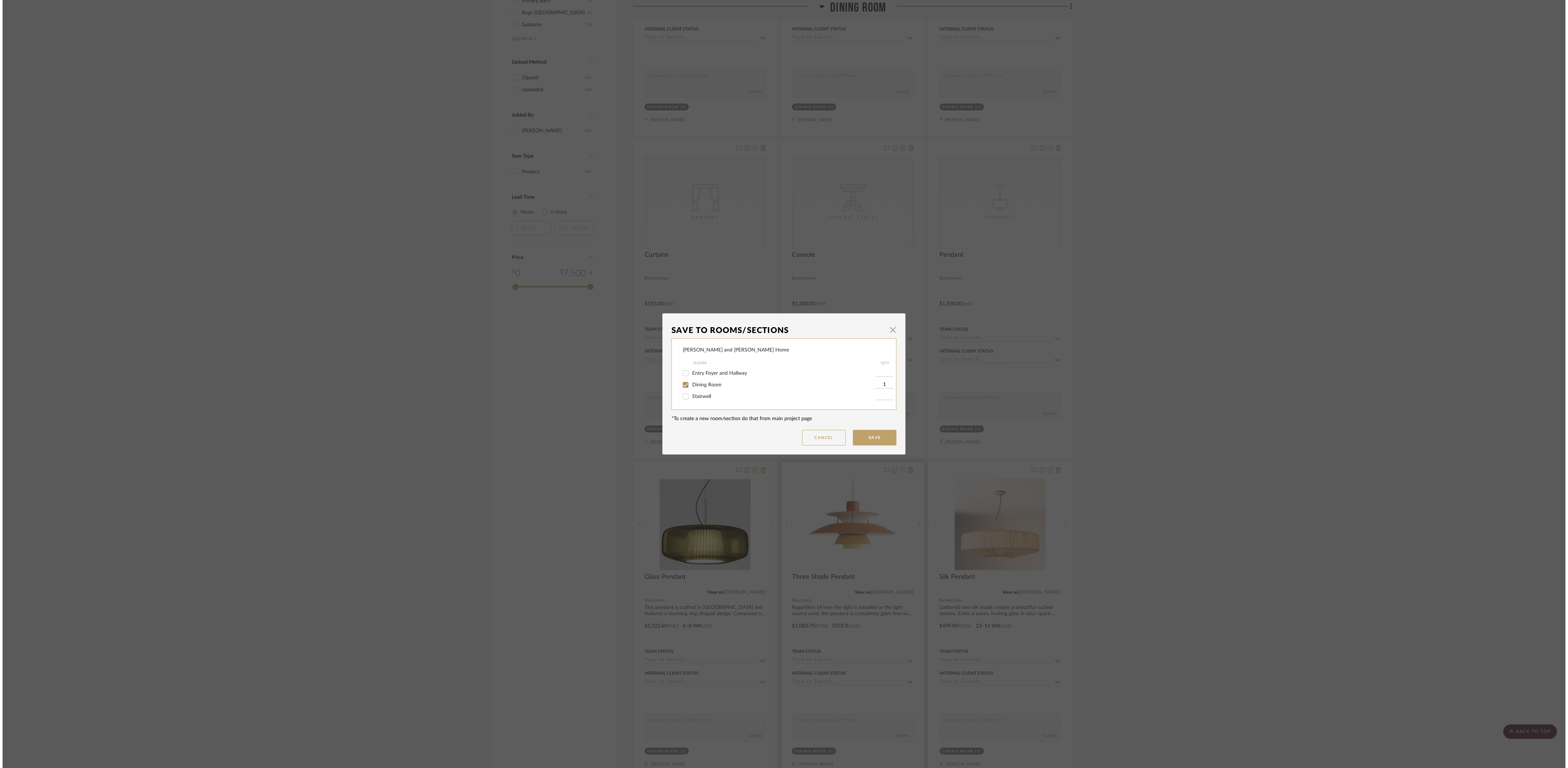
scroll to position [0, 0]
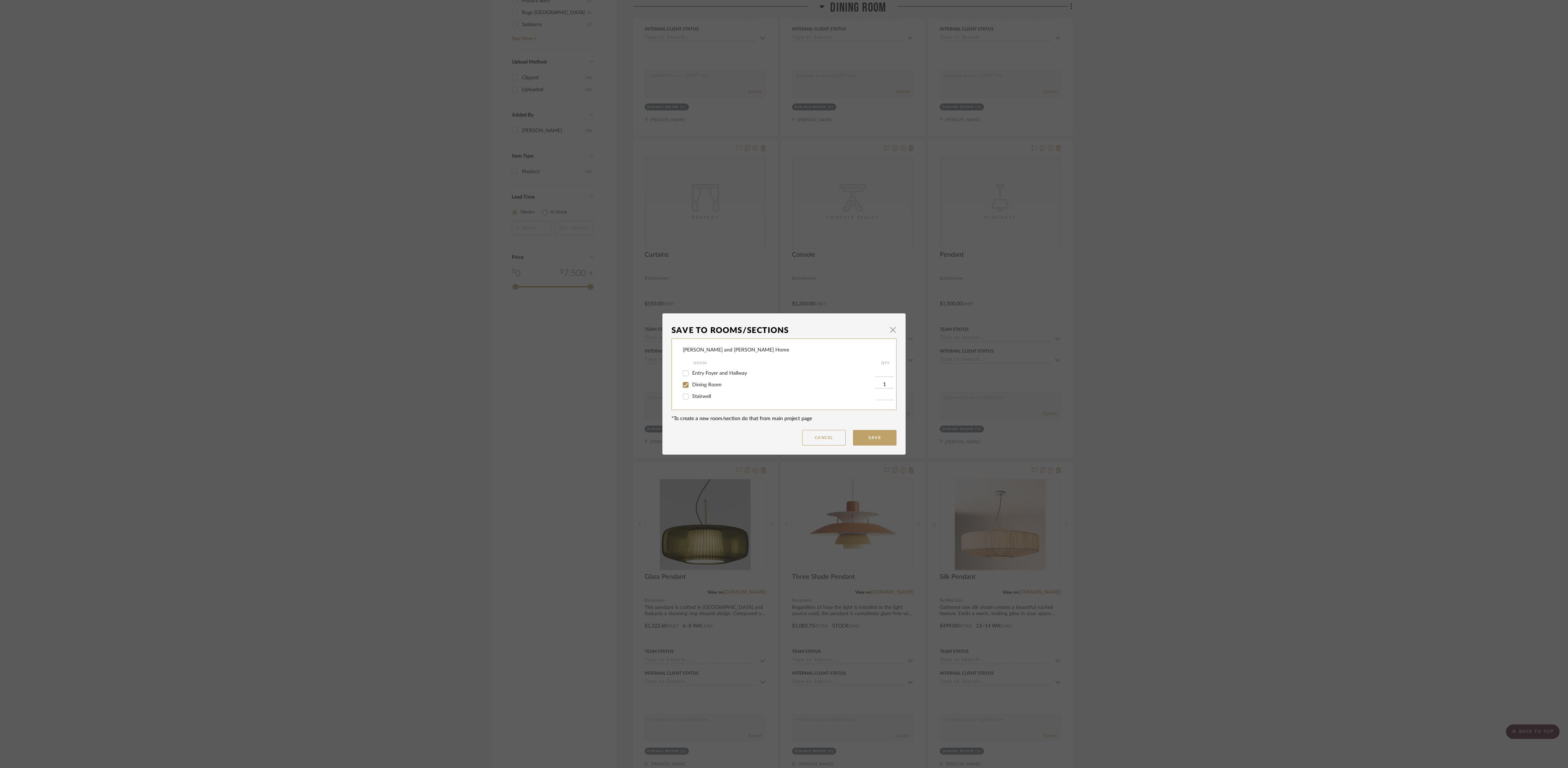
click at [481, 320] on div "Dining Room" at bounding box center [779, 385] width 193 height 12
click at [481, 320] on span "Dining Room" at bounding box center [707, 385] width 29 height 5
click at [481, 320] on input "Dining Room" at bounding box center [685, 385] width 12 height 12
checkbox input "false"
click at [481, 320] on button "Save" at bounding box center [875, 438] width 44 height 16
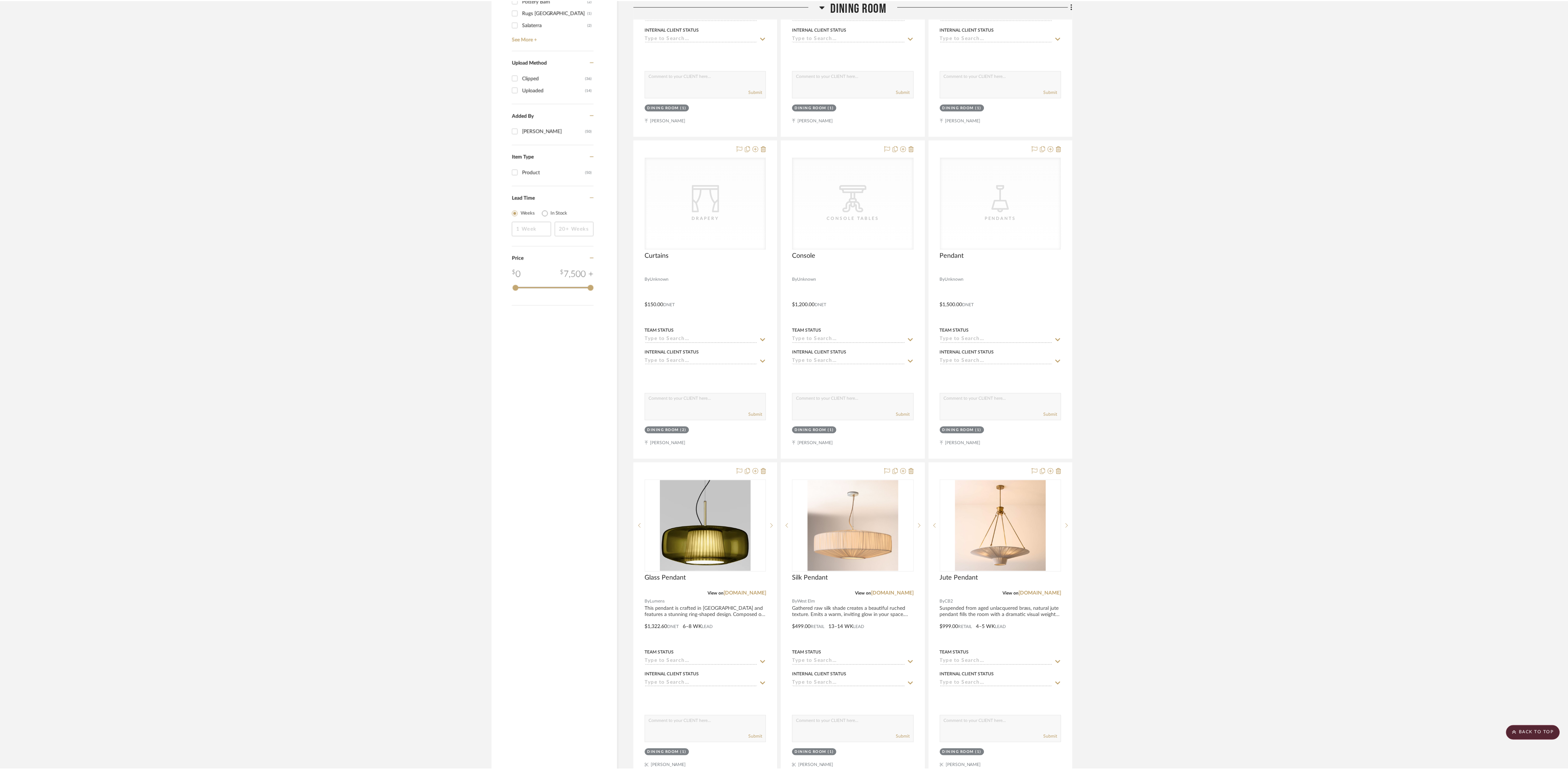
scroll to position [751, 0]
click at [482, 321] on icon at bounding box center [906, 472] width 6 height 6
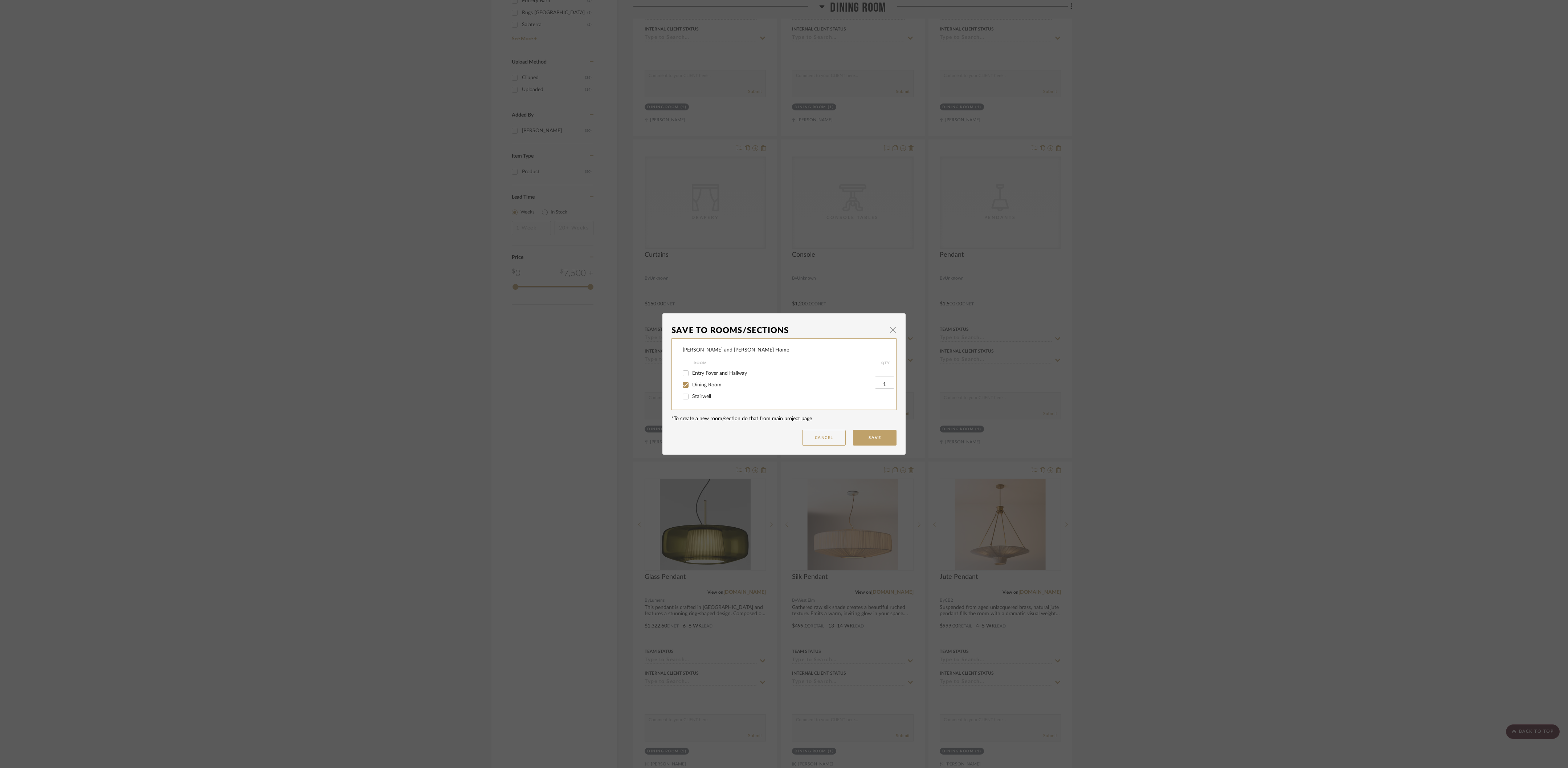
click at [481, 320] on span "Dining Room" at bounding box center [707, 385] width 29 height 5
click at [481, 320] on input "Dining Room" at bounding box center [685, 385] width 12 height 12
checkbox input "false"
click at [481, 320] on button "Save" at bounding box center [875, 438] width 44 height 16
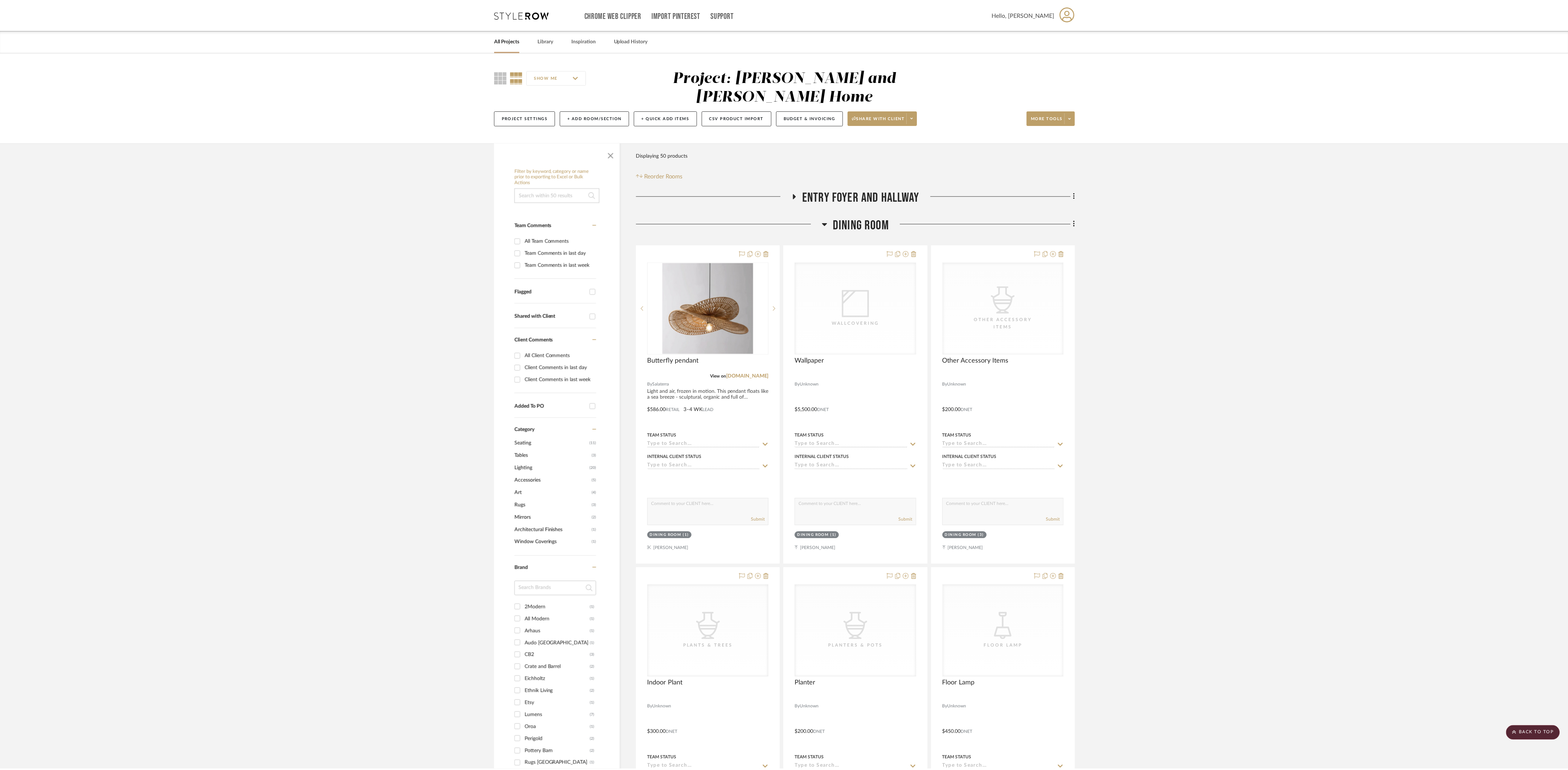
scroll to position [751, 0]
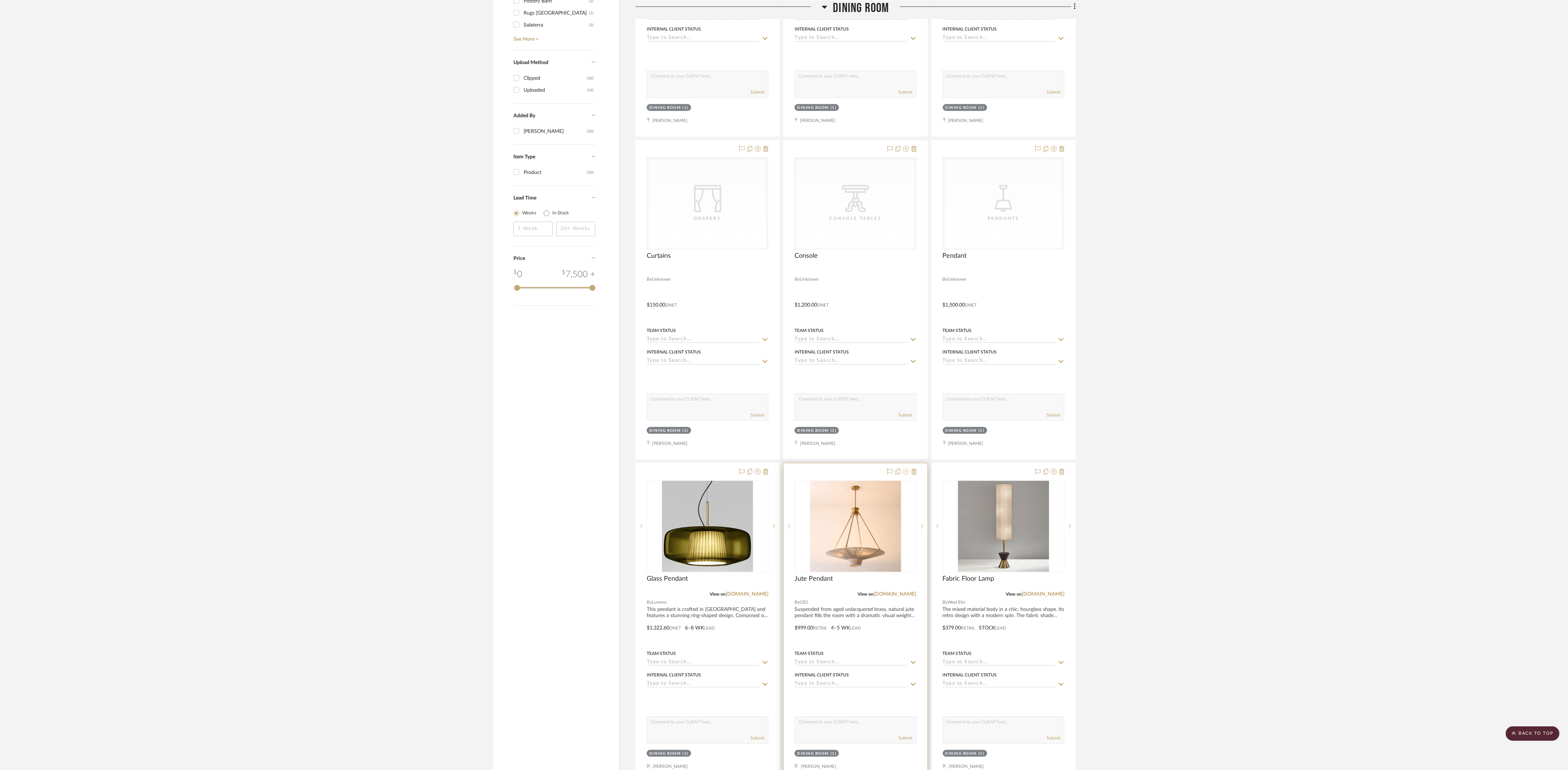
click at [482, 321] on icon at bounding box center [906, 472] width 6 height 6
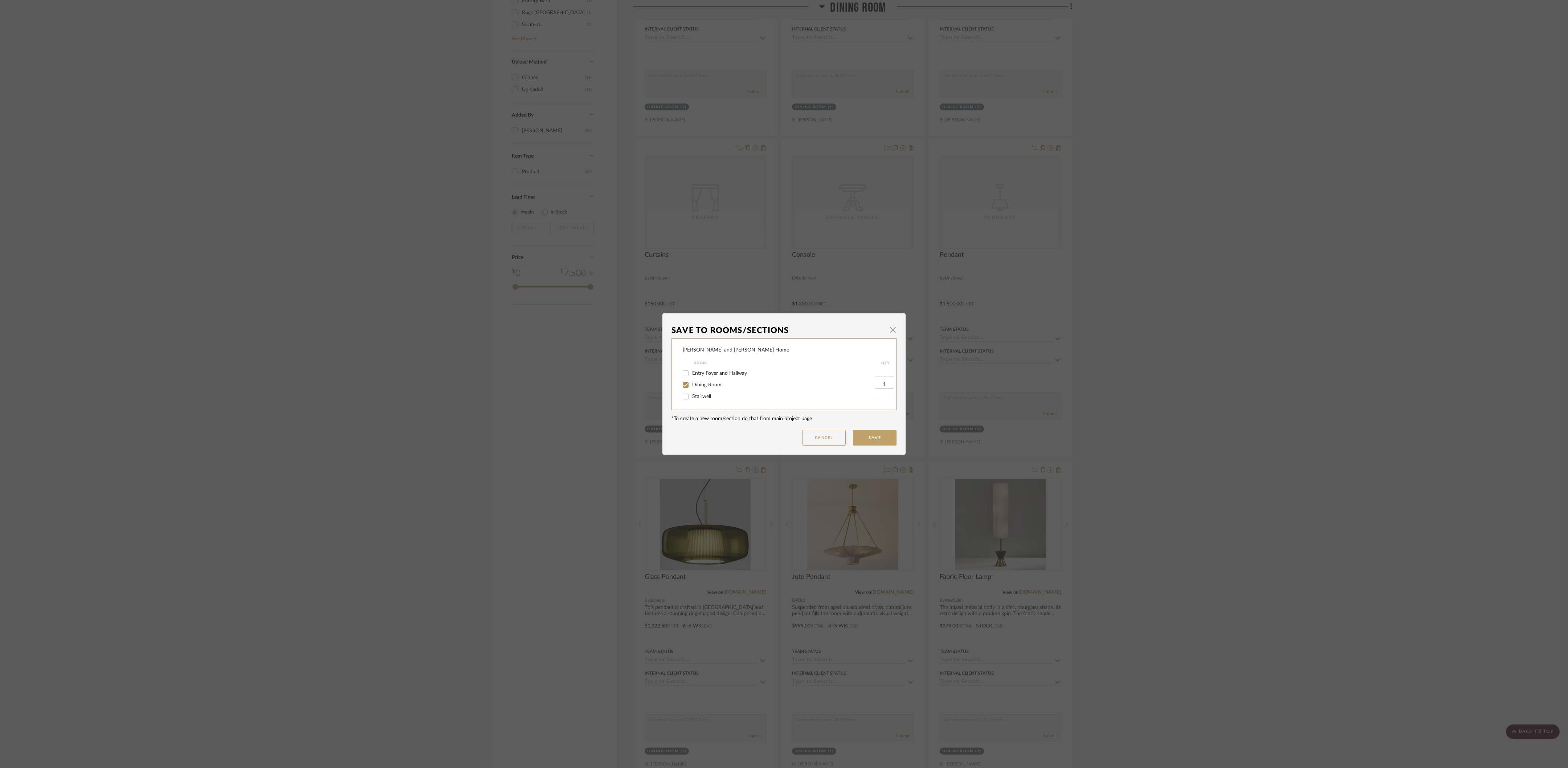
click at [481, 320] on input "Dining Room" at bounding box center [685, 385] width 12 height 12
checkbox input "false"
click at [481, 320] on button "Save" at bounding box center [875, 438] width 44 height 16
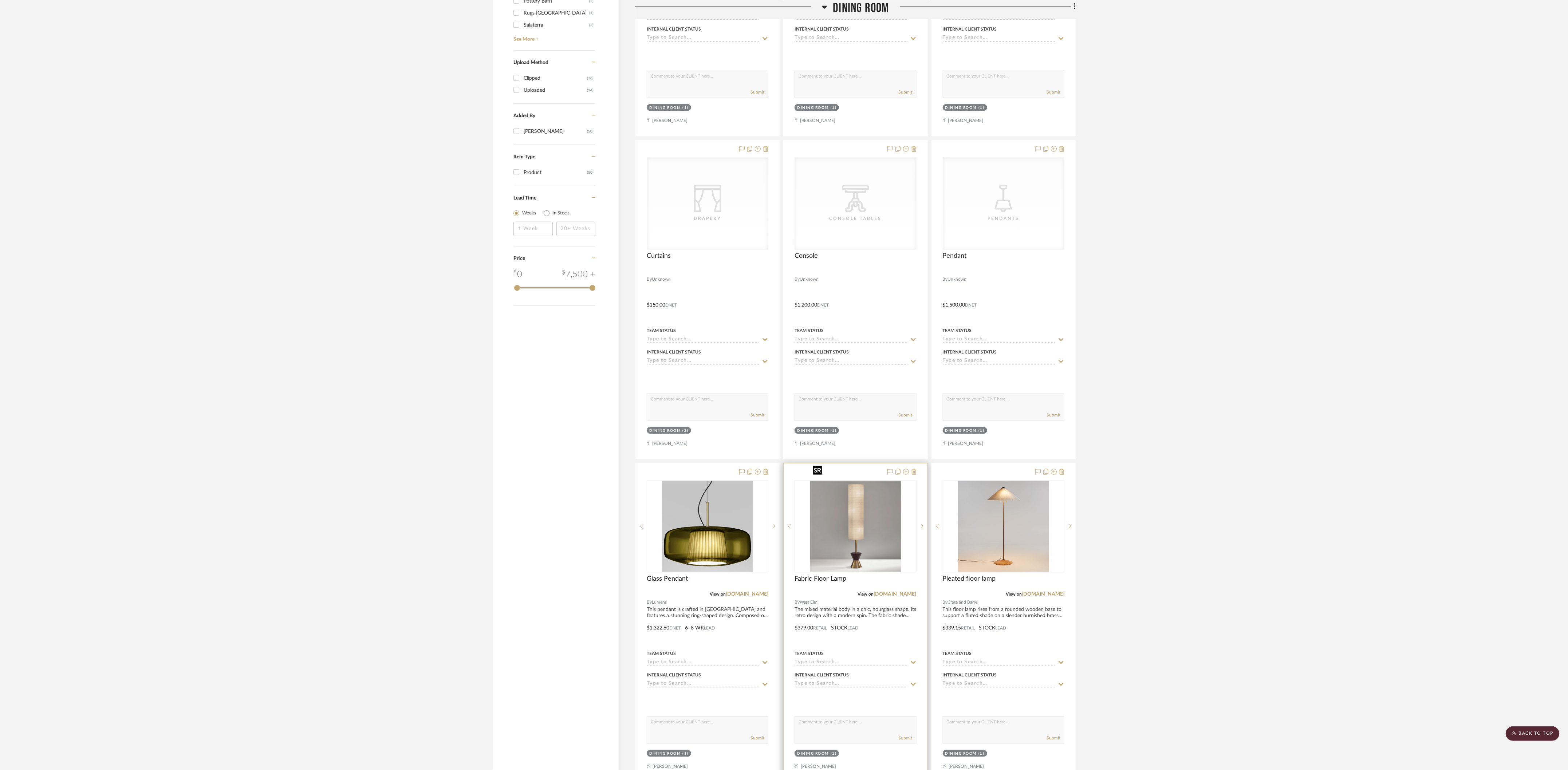
scroll to position [896, 0]
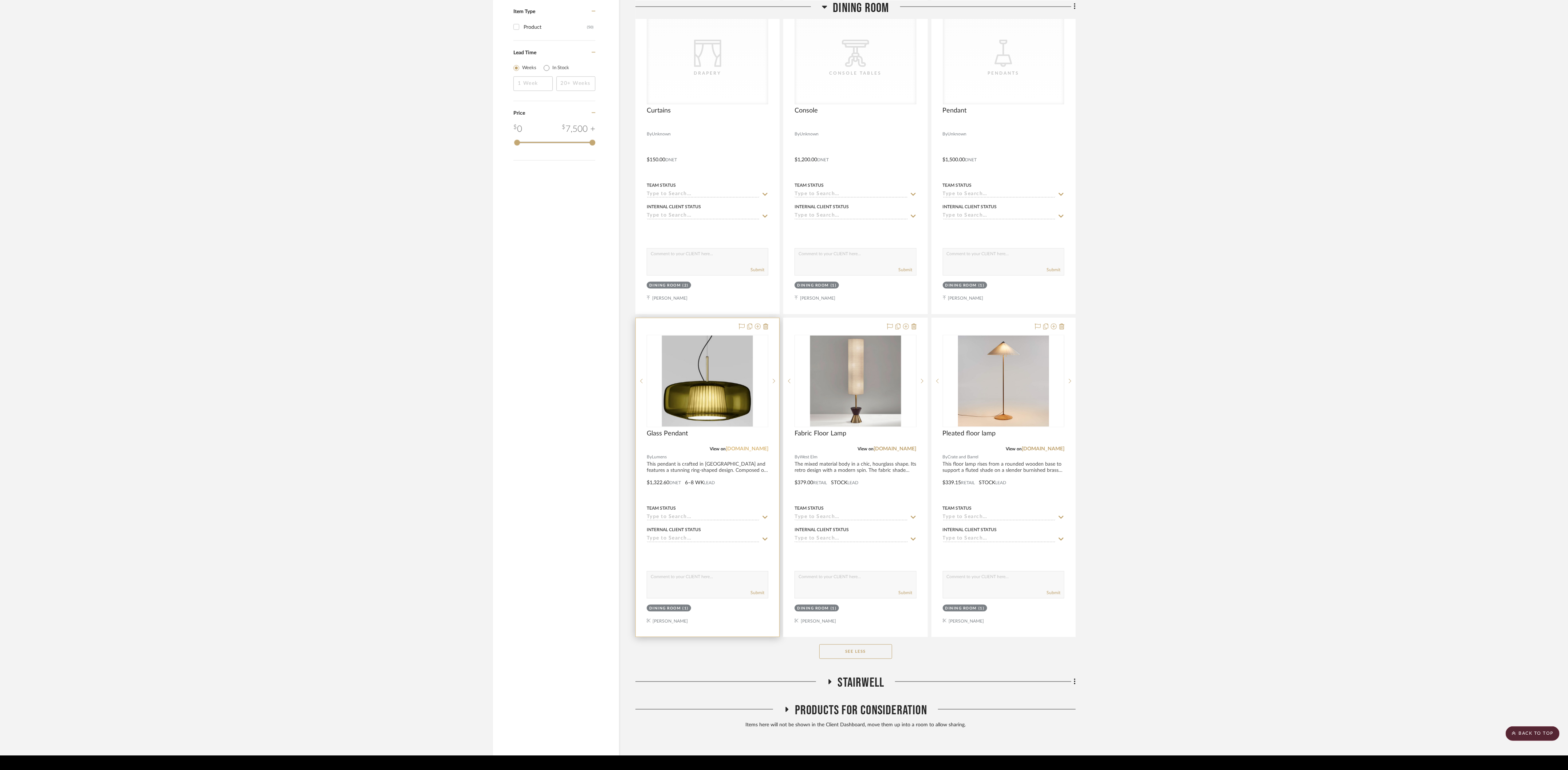
click at [482, 321] on link "lumens.com" at bounding box center [747, 449] width 43 height 5
click at [482, 321] on img "0" at bounding box center [707, 381] width 91 height 91
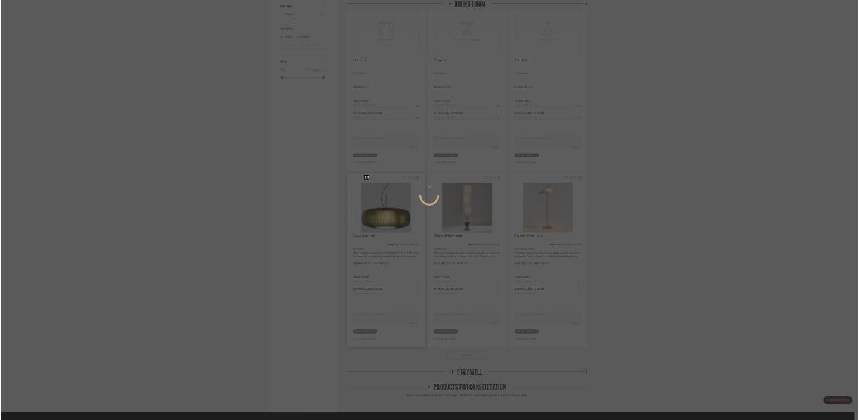
scroll to position [0, 0]
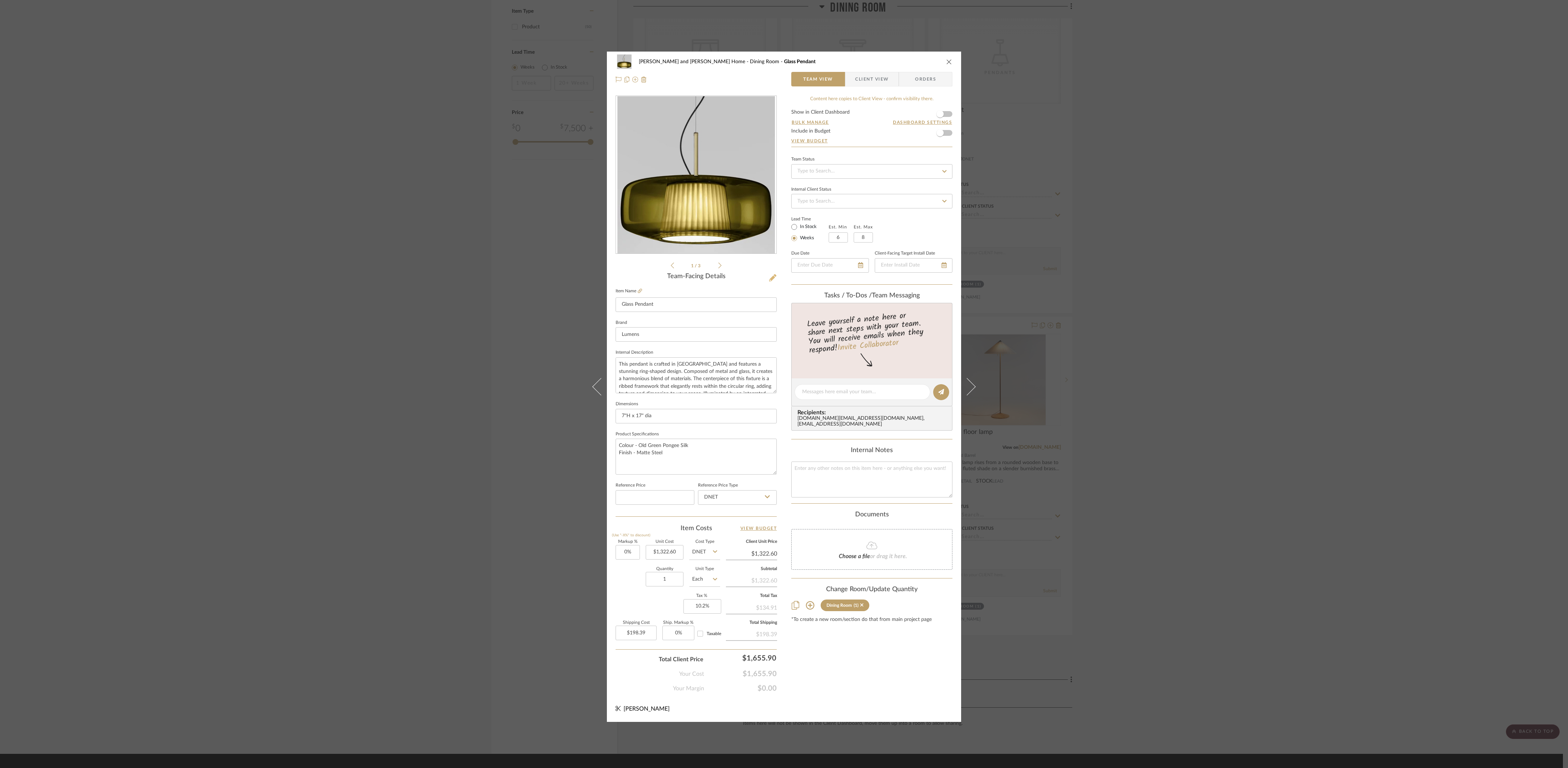
click at [481, 276] on icon at bounding box center [773, 278] width 7 height 7
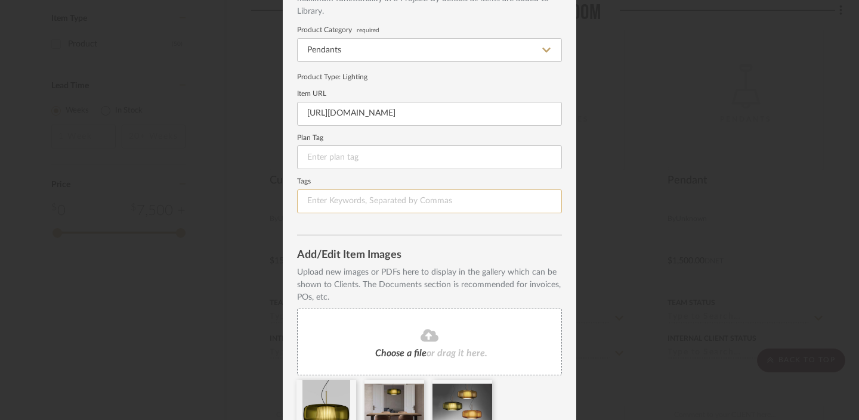
scroll to position [148, 0]
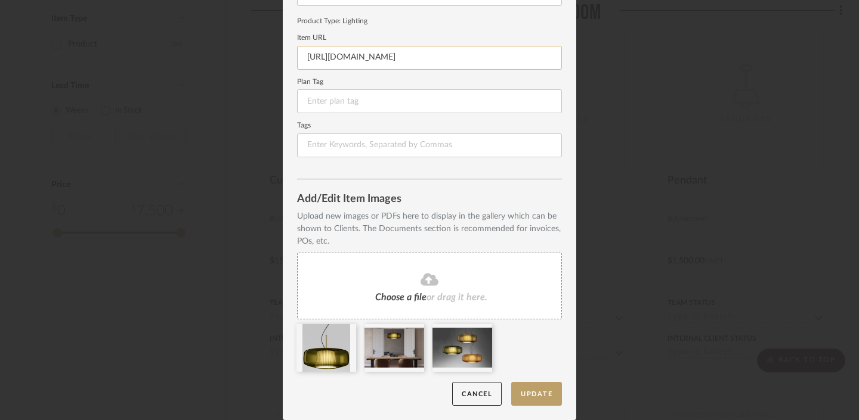
click at [467, 58] on input "https://www.lumens.com/plisse-led-pendant-by-vistosi-VST2473044.html?utm_source…" at bounding box center [429, 58] width 265 height 24
click at [343, 333] on icon at bounding box center [347, 332] width 8 height 10
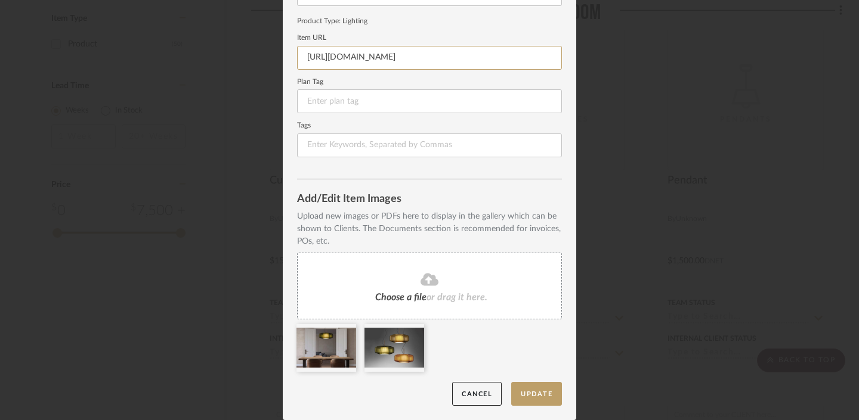
click at [0, 0] on icon at bounding box center [0, 0] width 0 height 0
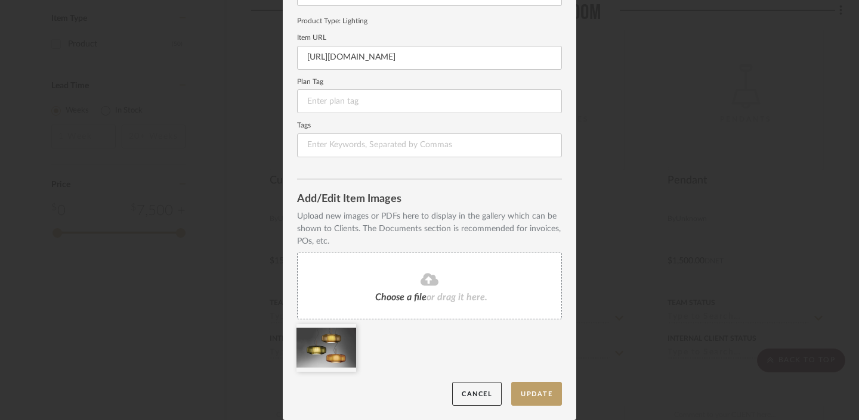
click at [398, 296] on span "Choose a file" at bounding box center [400, 298] width 51 height 10
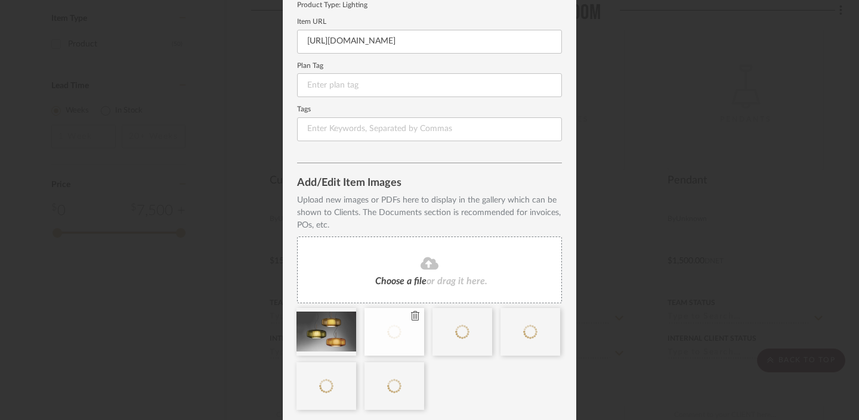
scroll to position [202, 0]
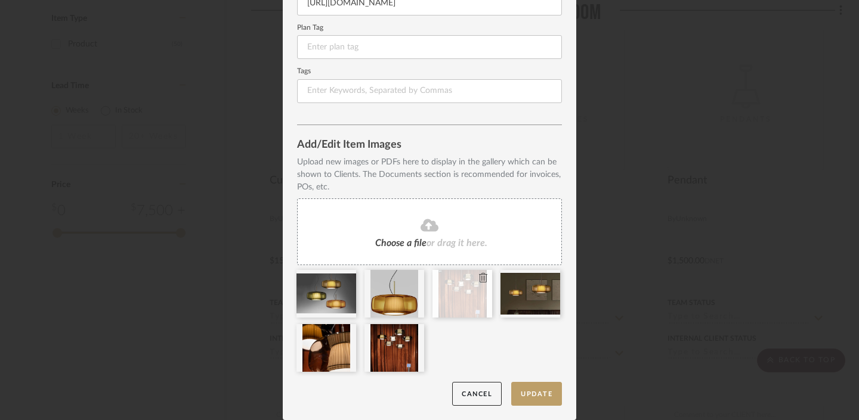
click at [482, 277] on icon at bounding box center [483, 278] width 8 height 10
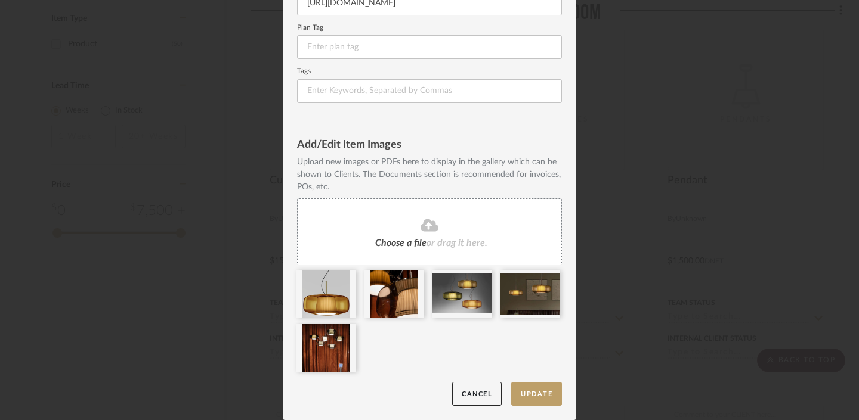
click at [537, 407] on dialog-content "Edit Item Item Type Product Inspiration Images Site Photo or PDF Upload JPG/PNG…" at bounding box center [429, 109] width 293 height 623
click at [535, 402] on button "Update" at bounding box center [536, 394] width 51 height 24
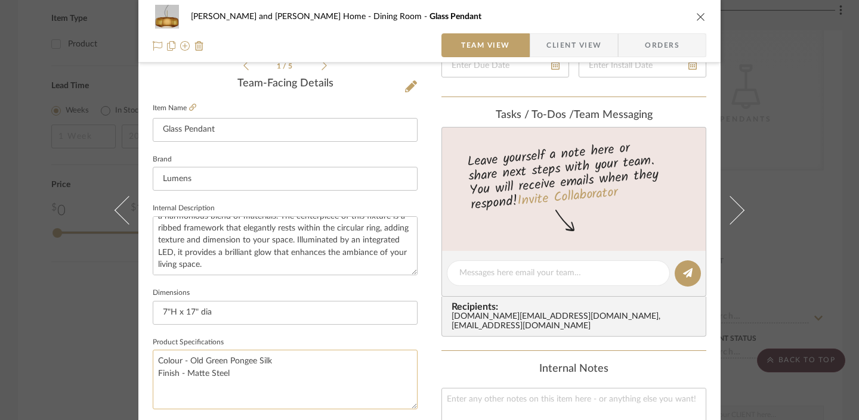
scroll to position [298, 0]
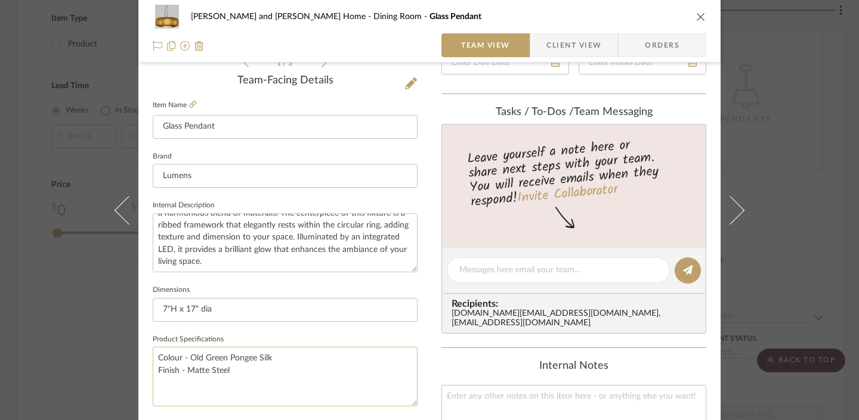
click at [206, 354] on textarea "Colour - Old Green Pongee Silk Finish - Matte Steel" at bounding box center [285, 376] width 265 height 59
drag, startPoint x: 187, startPoint y: 357, endPoint x: 268, endPoint y: 355, distance: 81.7
click at [268, 355] on textarea "Colour - Old Green Pongee Silk Finish - Matte Steel" at bounding box center [285, 376] width 265 height 59
type textarea "Colour - Dark Amber Finish - Matte Steel"
click at [790, 64] on div "Natasha and Abhijit Home Dining Room Glass Pendant Team View Client View Orders…" at bounding box center [429, 210] width 859 height 420
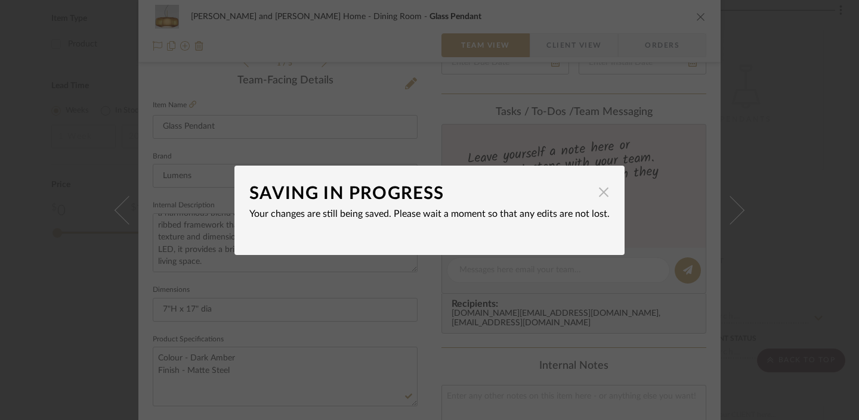
drag, startPoint x: 597, startPoint y: 197, endPoint x: 597, endPoint y: 185, distance: 11.3
click at [597, 197] on span "button" at bounding box center [604, 193] width 24 height 24
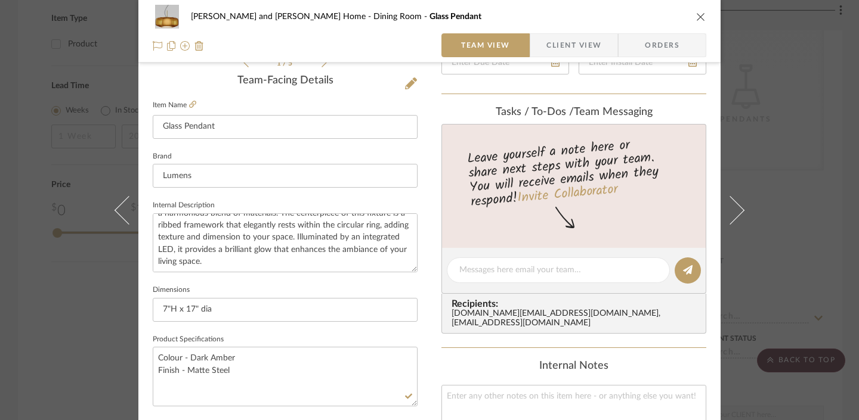
click at [790, 45] on div "Natasha and Abhijit Home Dining Room Glass Pendant Team View Client View Orders…" at bounding box center [429, 210] width 859 height 420
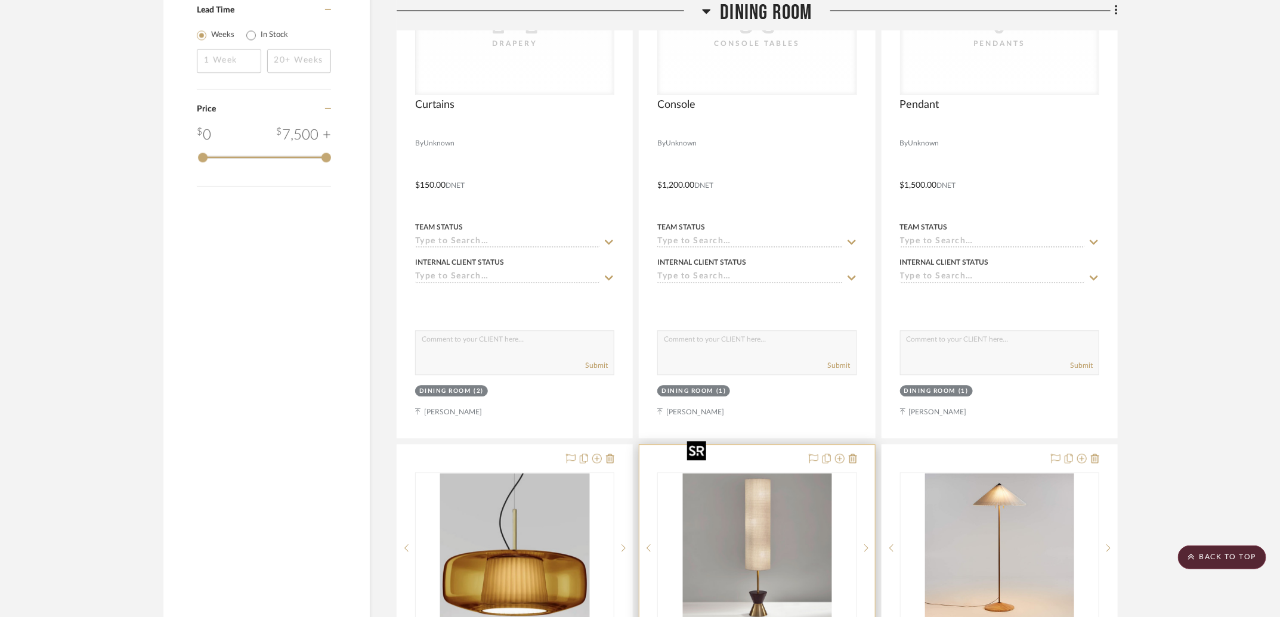
scroll to position [1615, 0]
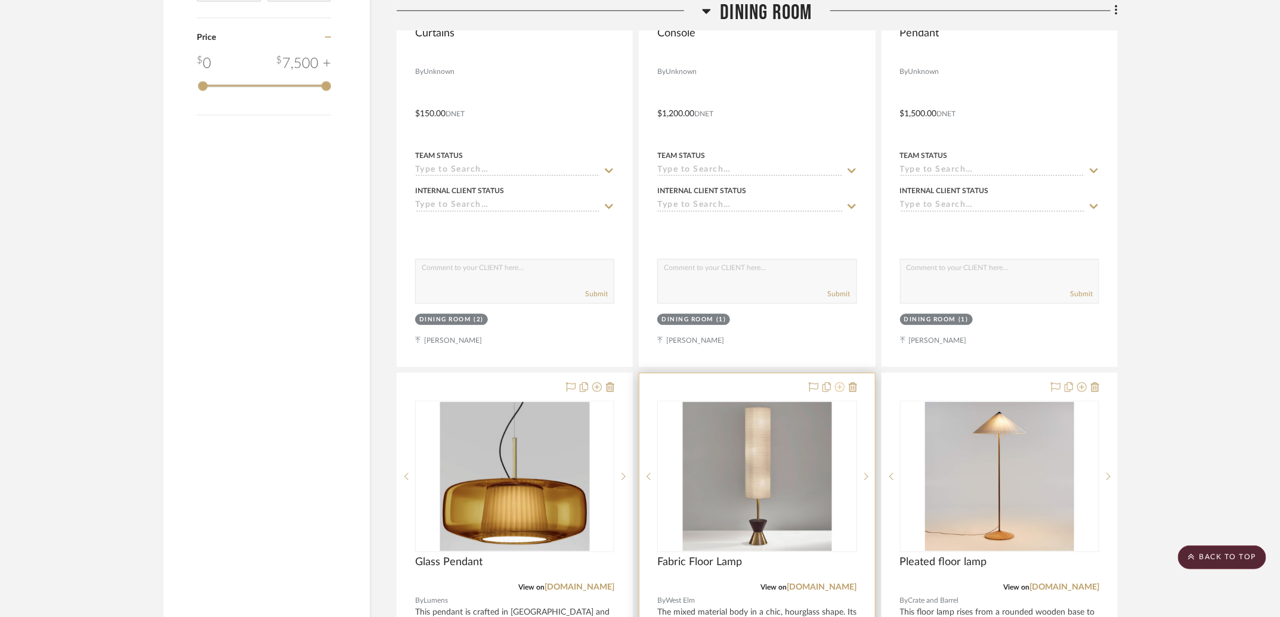
click at [790, 382] on icon at bounding box center [840, 387] width 10 height 10
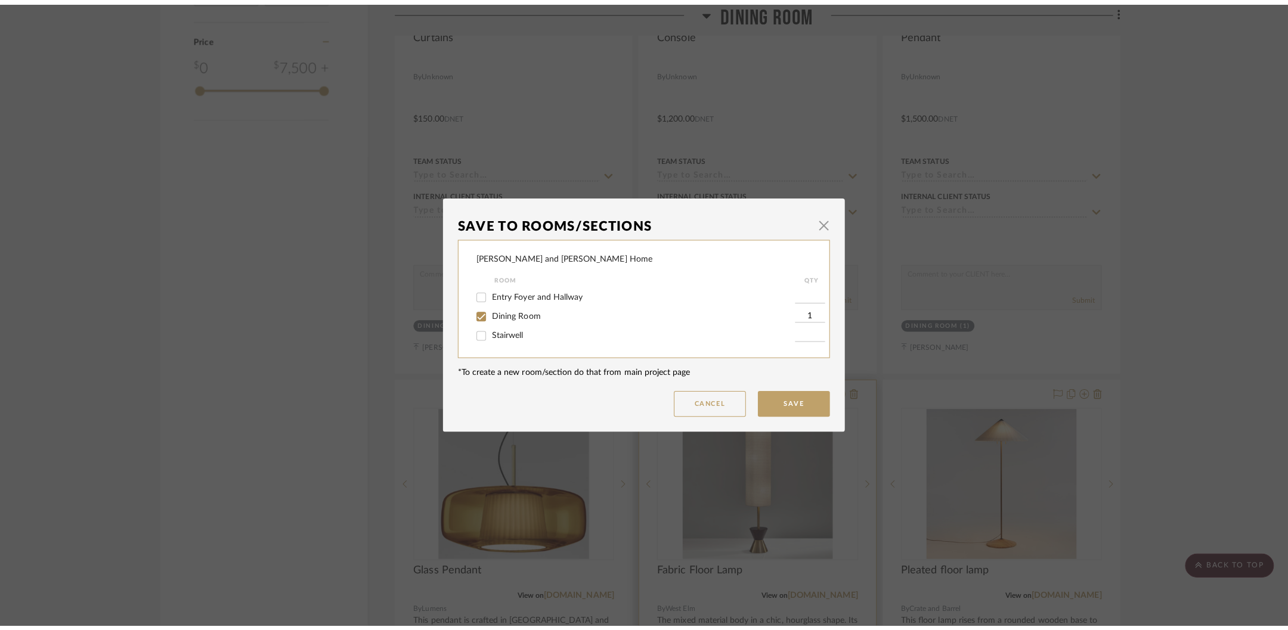
scroll to position [0, 0]
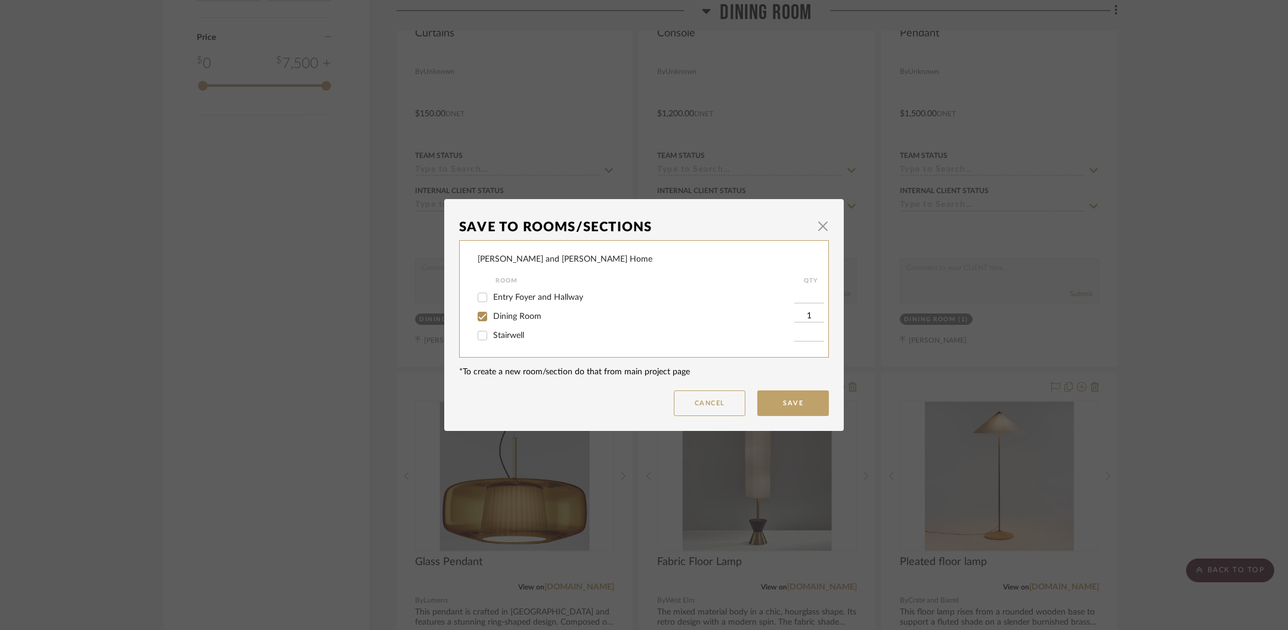
click at [506, 318] on span "Dining Room" at bounding box center [517, 316] width 48 height 8
click at [492, 318] on input "Dining Room" at bounding box center [482, 316] width 19 height 19
checkbox input "false"
click at [778, 403] on button "Save" at bounding box center [793, 404] width 72 height 26
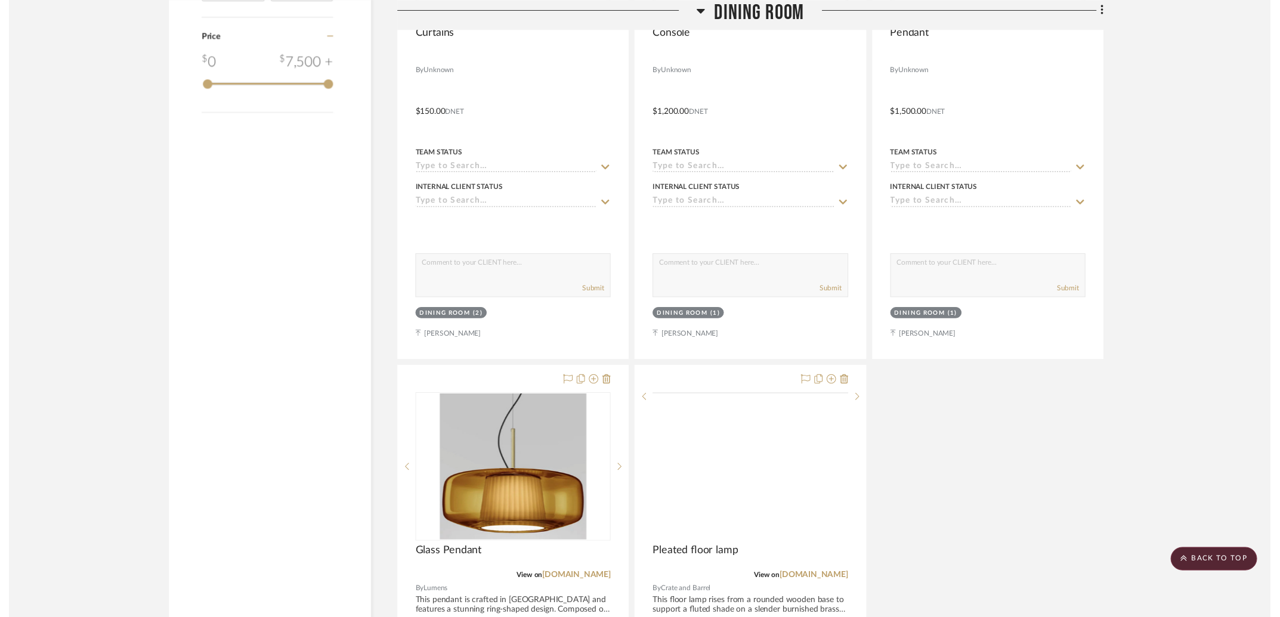
scroll to position [1615, 0]
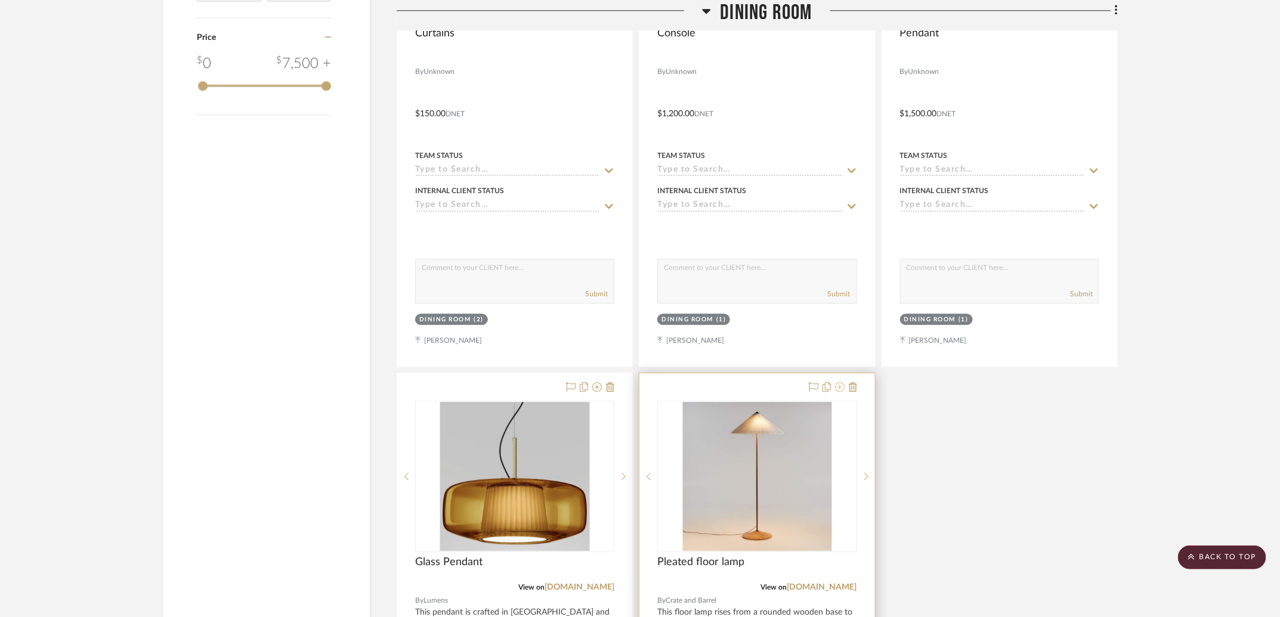
click at [790, 382] on icon at bounding box center [840, 387] width 10 height 10
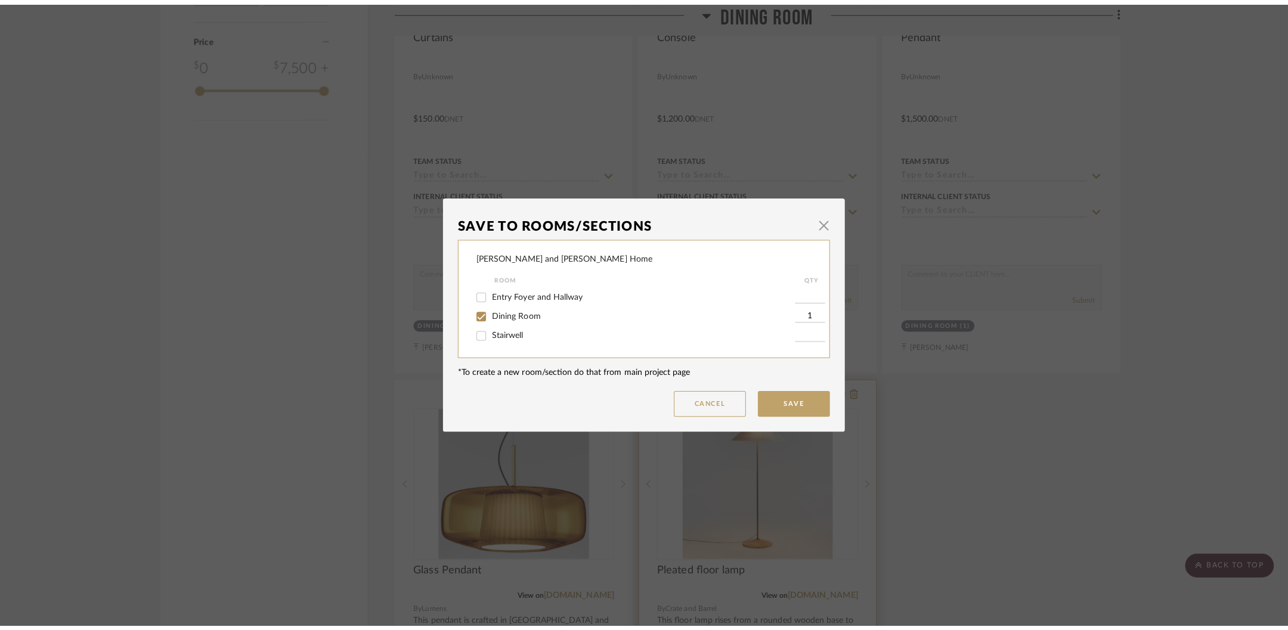
scroll to position [0, 0]
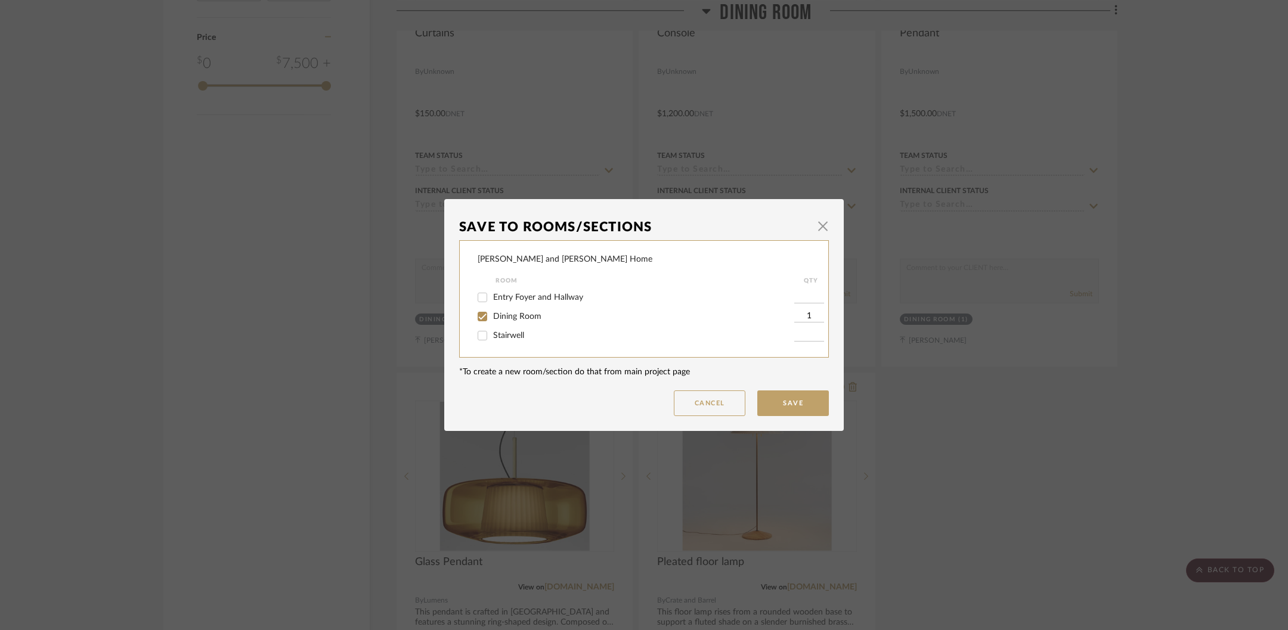
click at [505, 319] on span "Dining Room" at bounding box center [517, 316] width 48 height 8
click at [492, 319] on input "Dining Room" at bounding box center [482, 316] width 19 height 19
checkbox input "false"
click at [781, 395] on button "Save" at bounding box center [793, 404] width 72 height 26
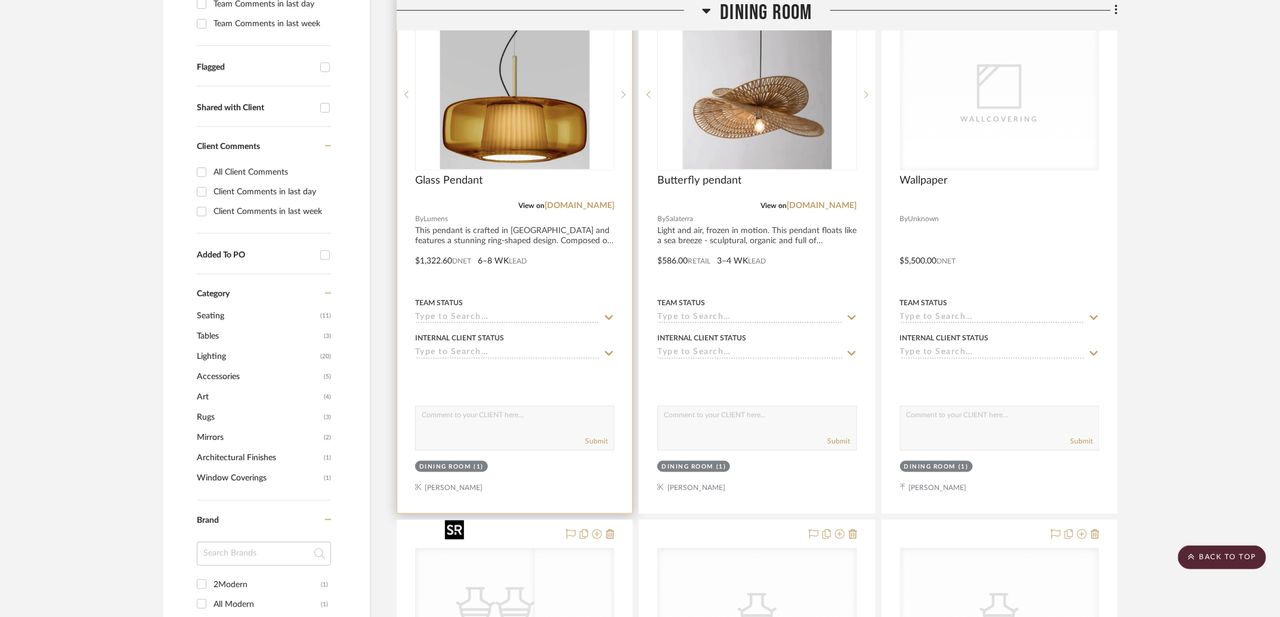
scroll to position [401, 0]
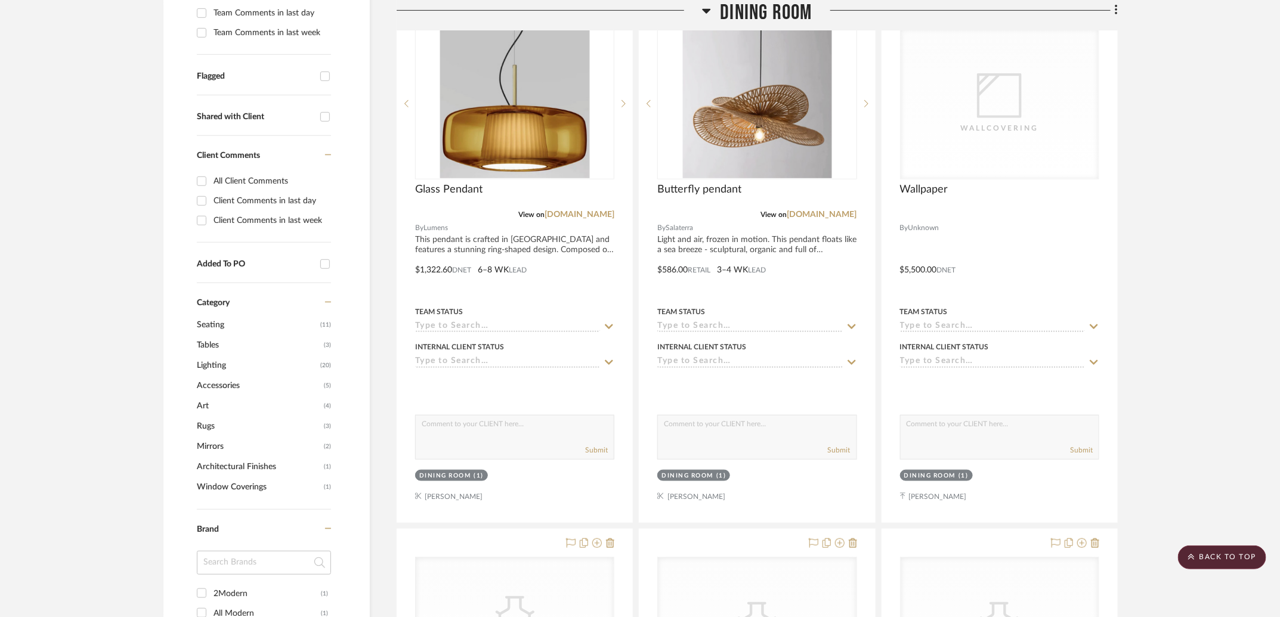
drag, startPoint x: 515, startPoint y: 535, endPoint x: 247, endPoint y: 5, distance: 593.6
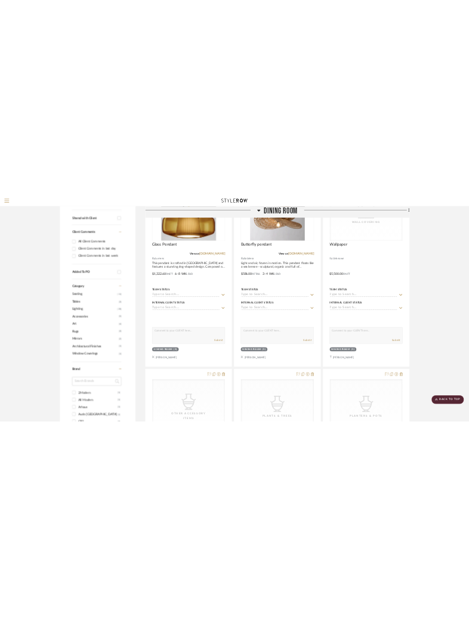
scroll to position [432, 0]
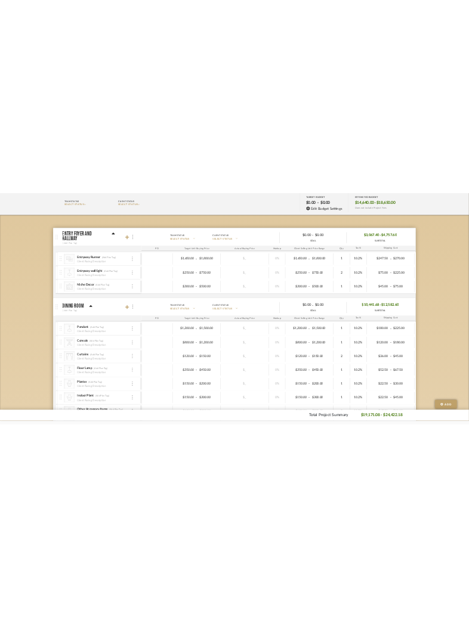
scroll to position [168, 0]
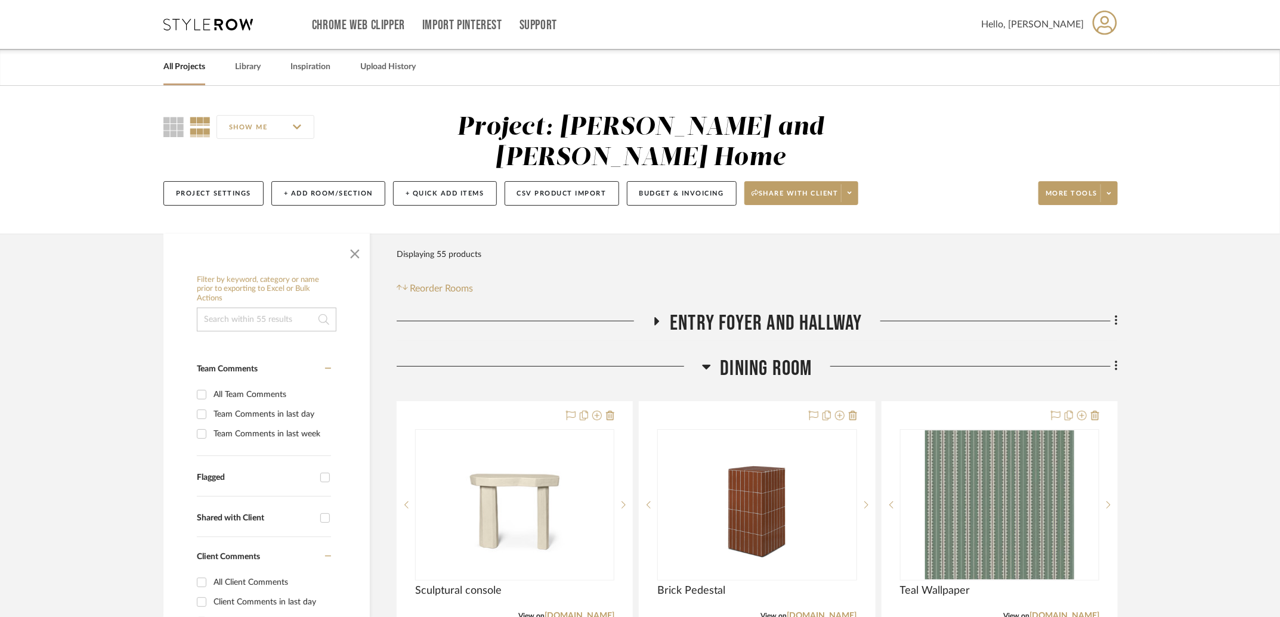
click at [660, 317] on icon at bounding box center [656, 321] width 14 height 9
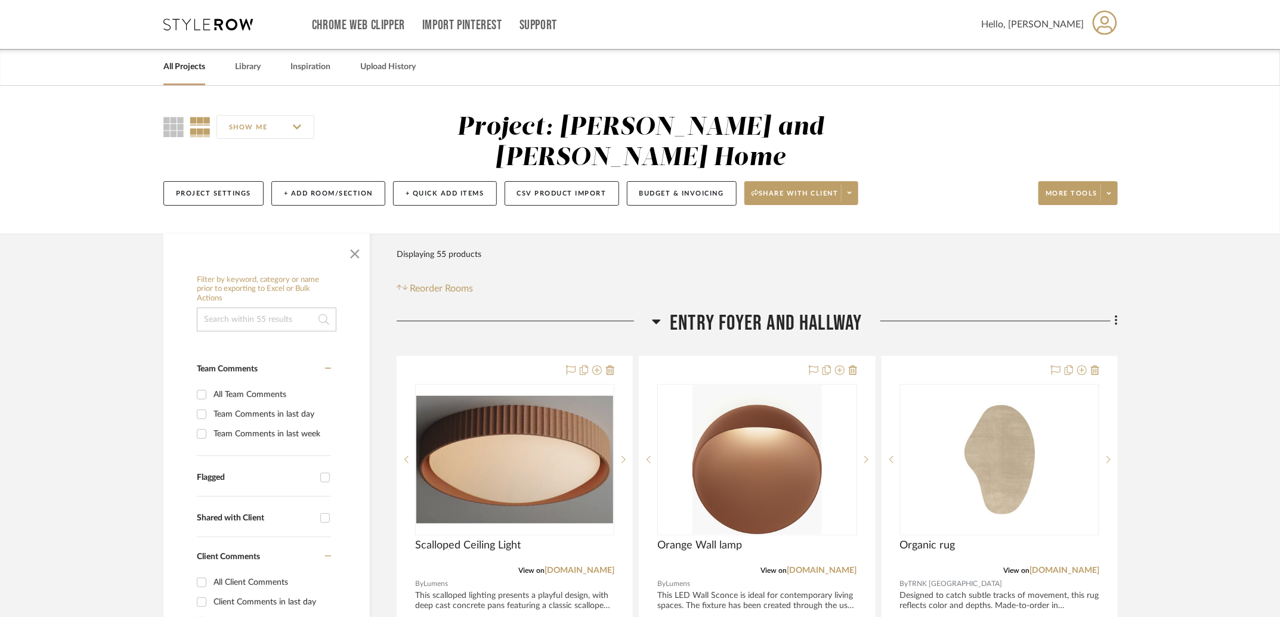
click at [658, 314] on icon at bounding box center [656, 321] width 9 height 14
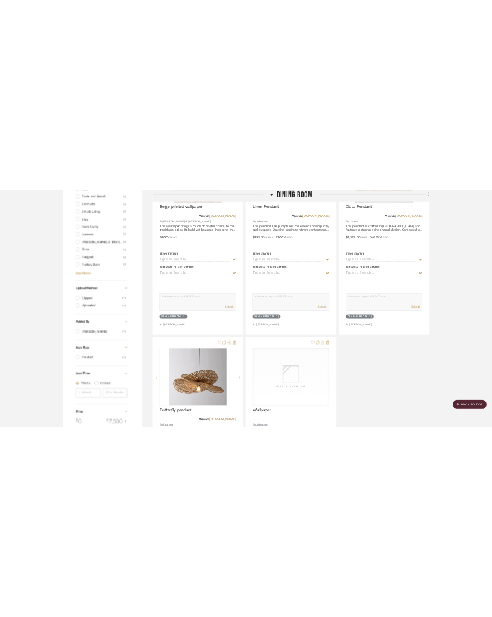
scroll to position [1107, 0]
